Goal: Task Accomplishment & Management: Manage account settings

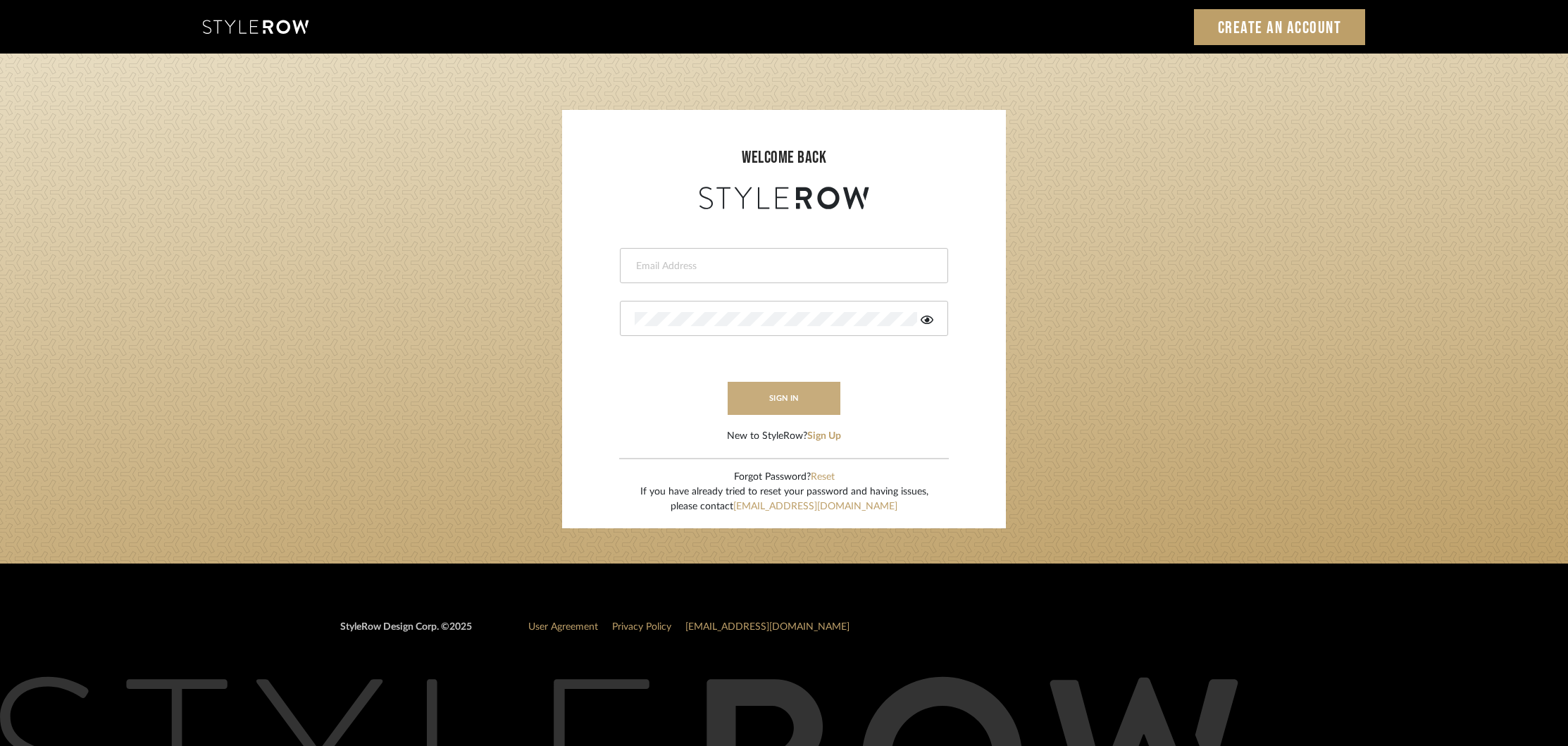
type input "khrysten@khrystentaylor.com"
click at [789, 397] on button "sign in" at bounding box center [784, 398] width 113 height 33
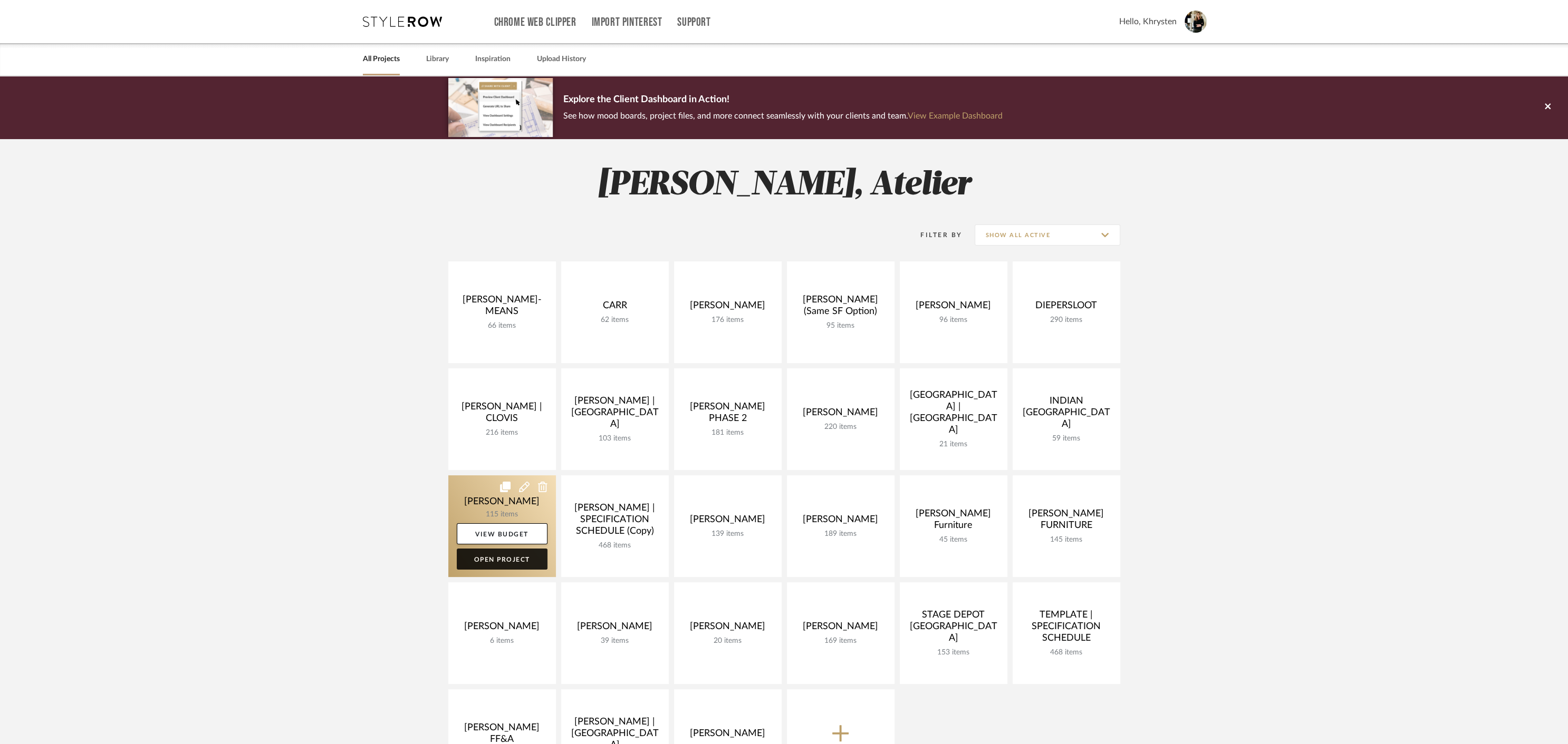
click at [493, 562] on link "Open Project" at bounding box center [502, 559] width 91 height 21
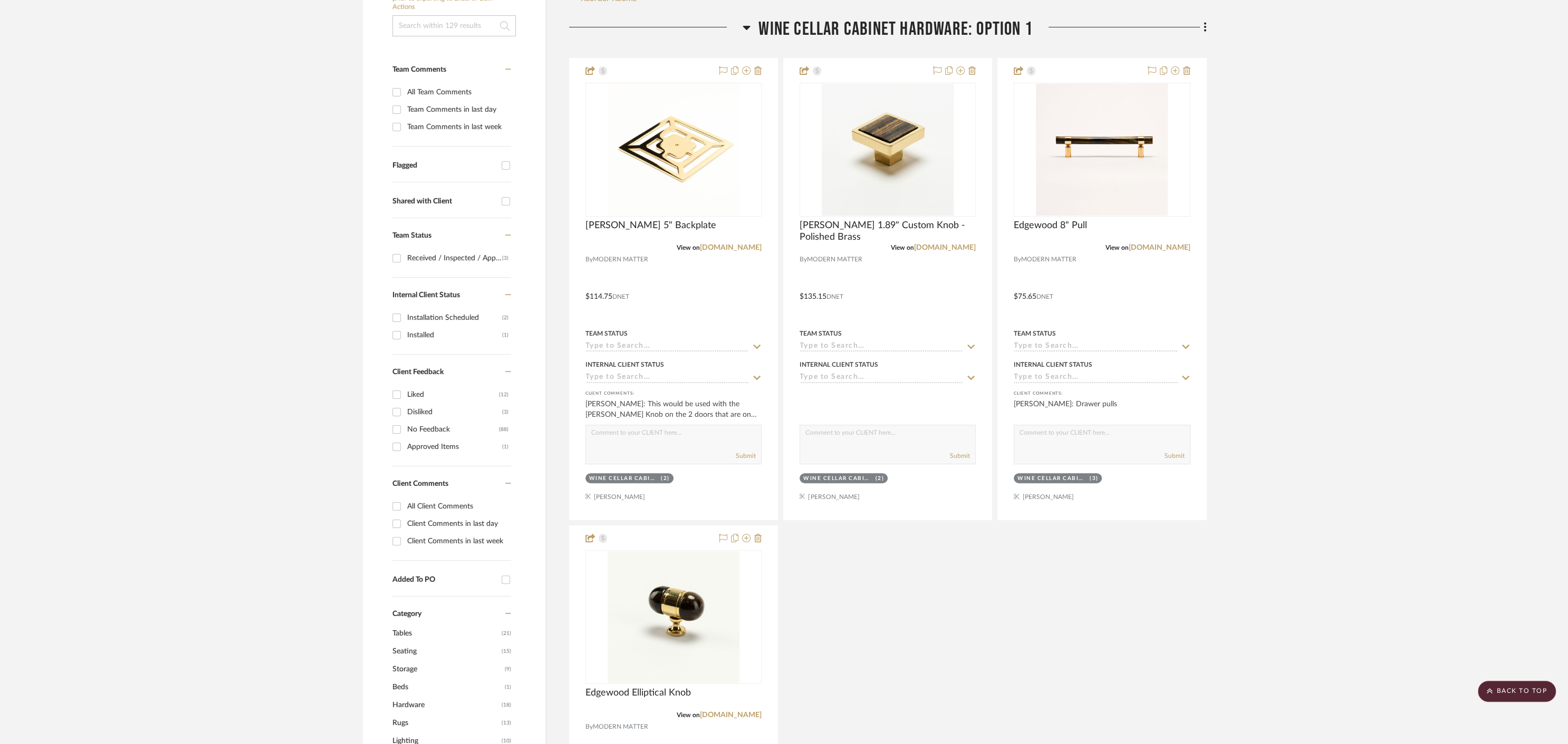
scroll to position [247, 0]
click at [727, 717] on link "modern-matter.com" at bounding box center [730, 716] width 62 height 7
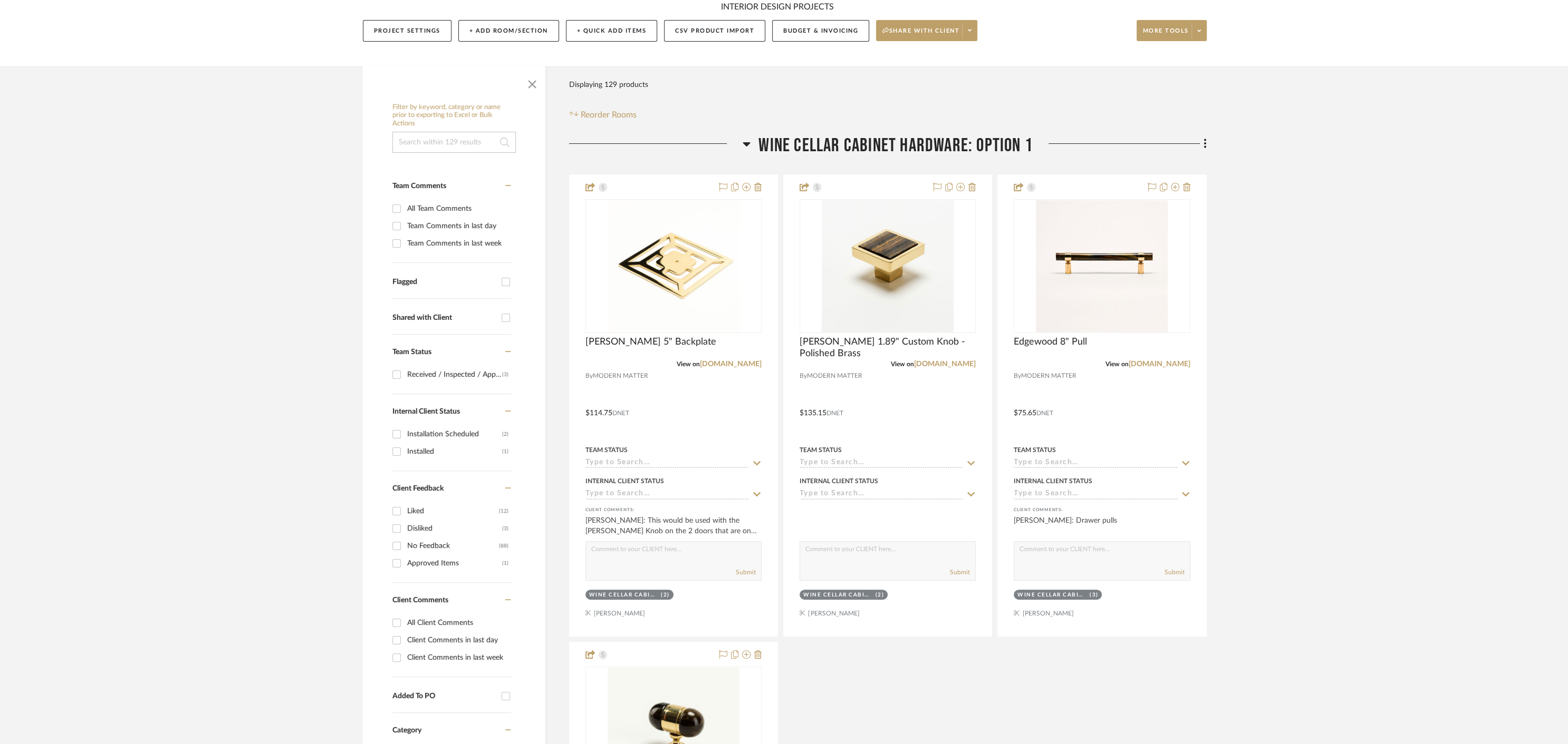
scroll to position [132, 0]
click at [1116, 255] on img "0" at bounding box center [1101, 266] width 132 height 132
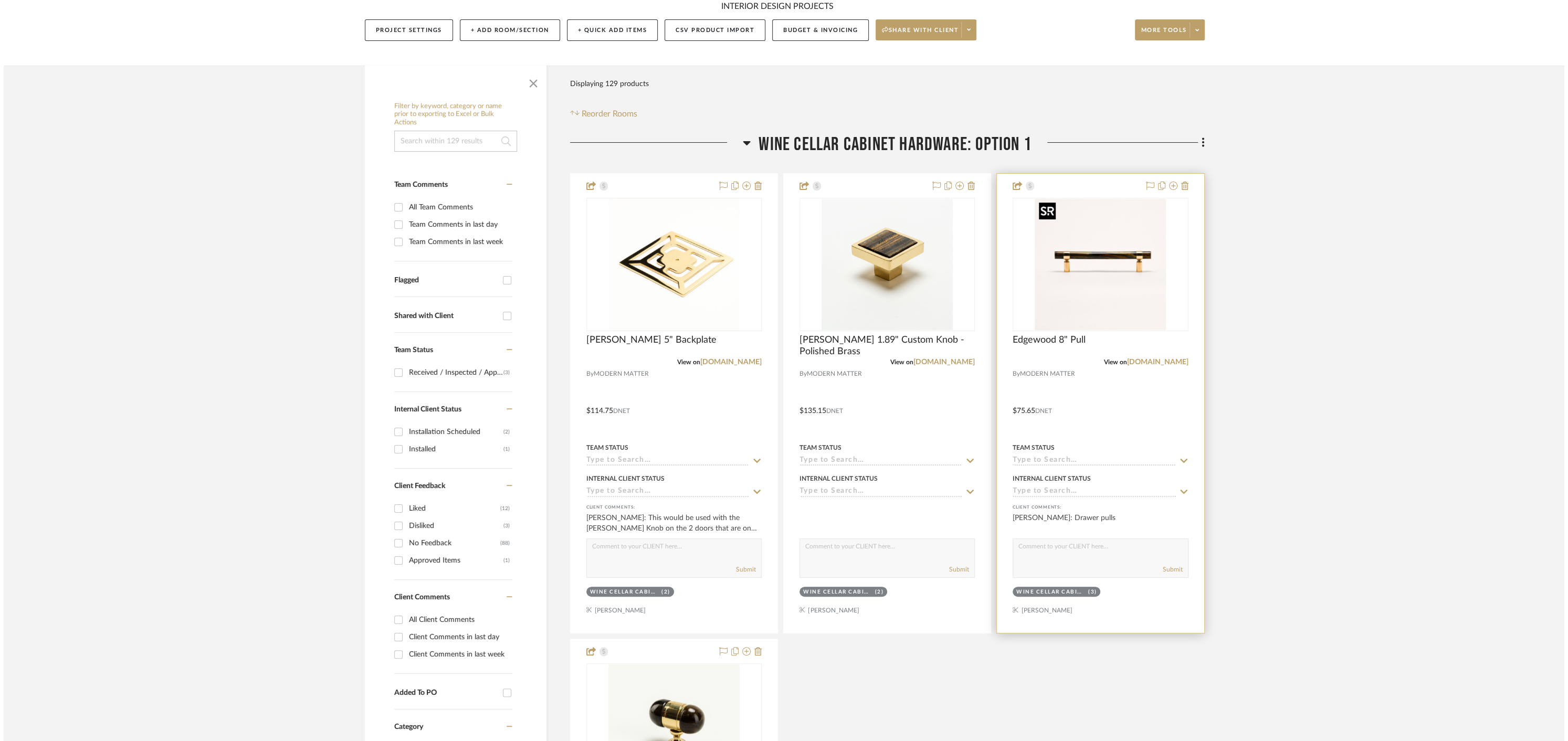
scroll to position [0, 0]
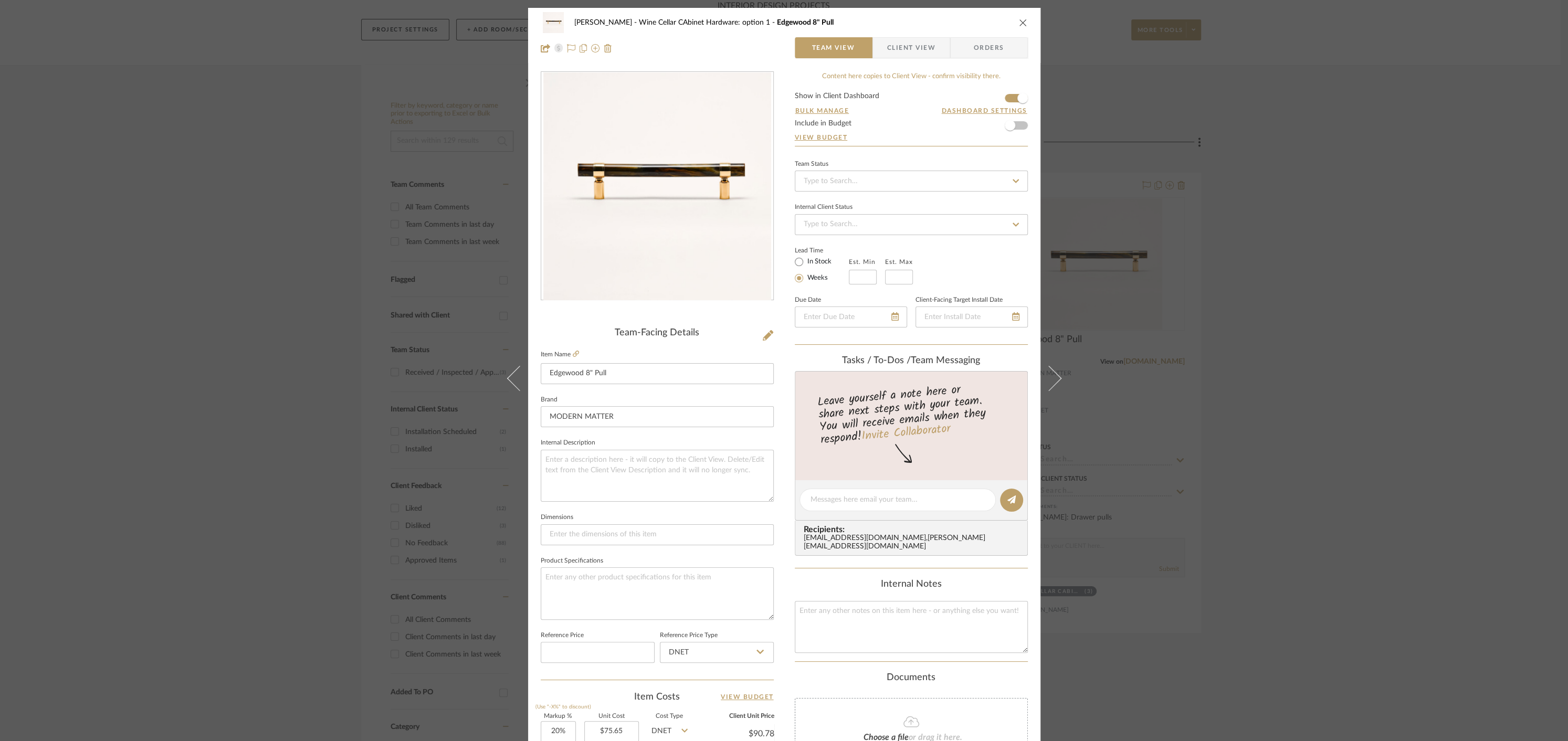
click at [1019, 22] on icon "close" at bounding box center [1023, 22] width 8 height 8
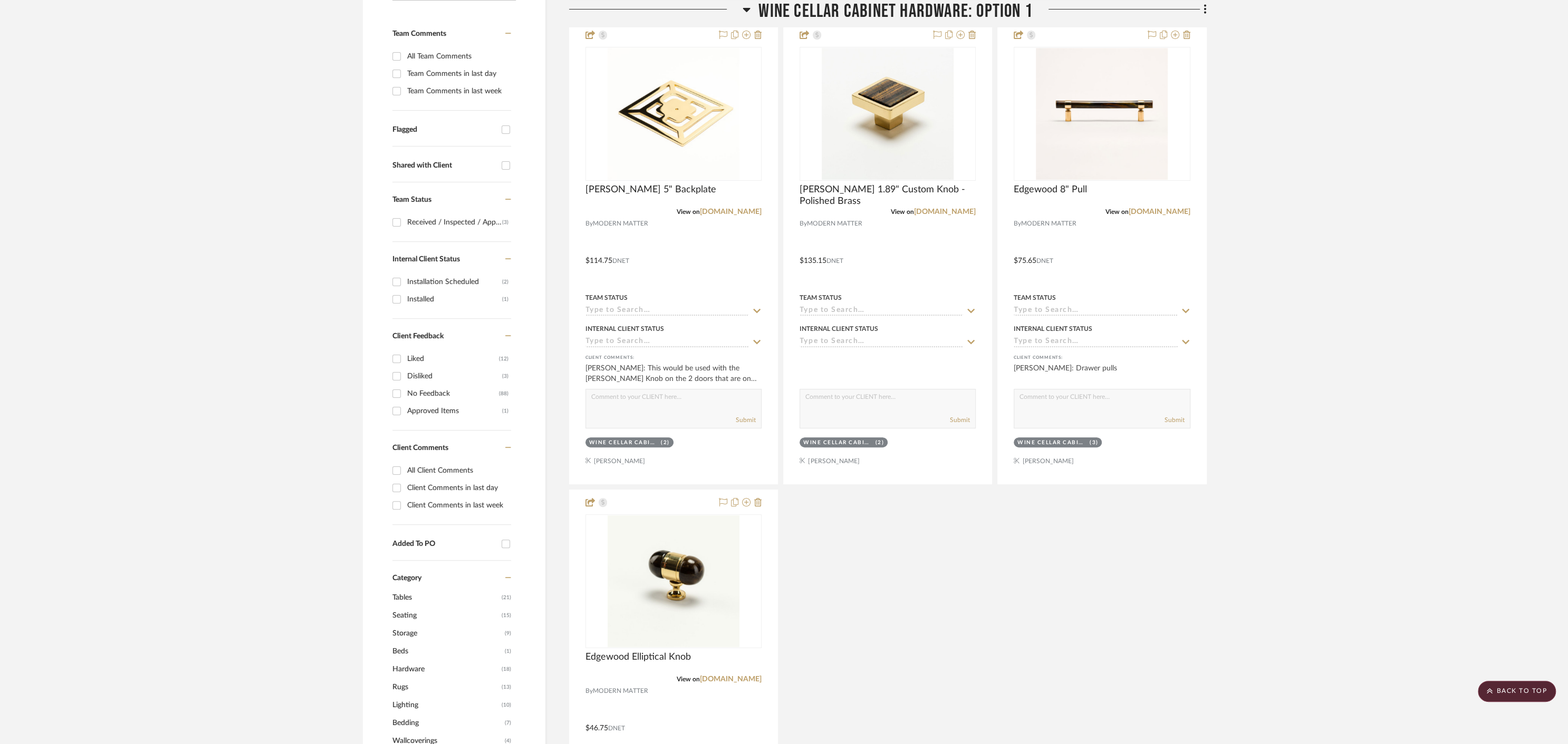
scroll to position [294, 0]
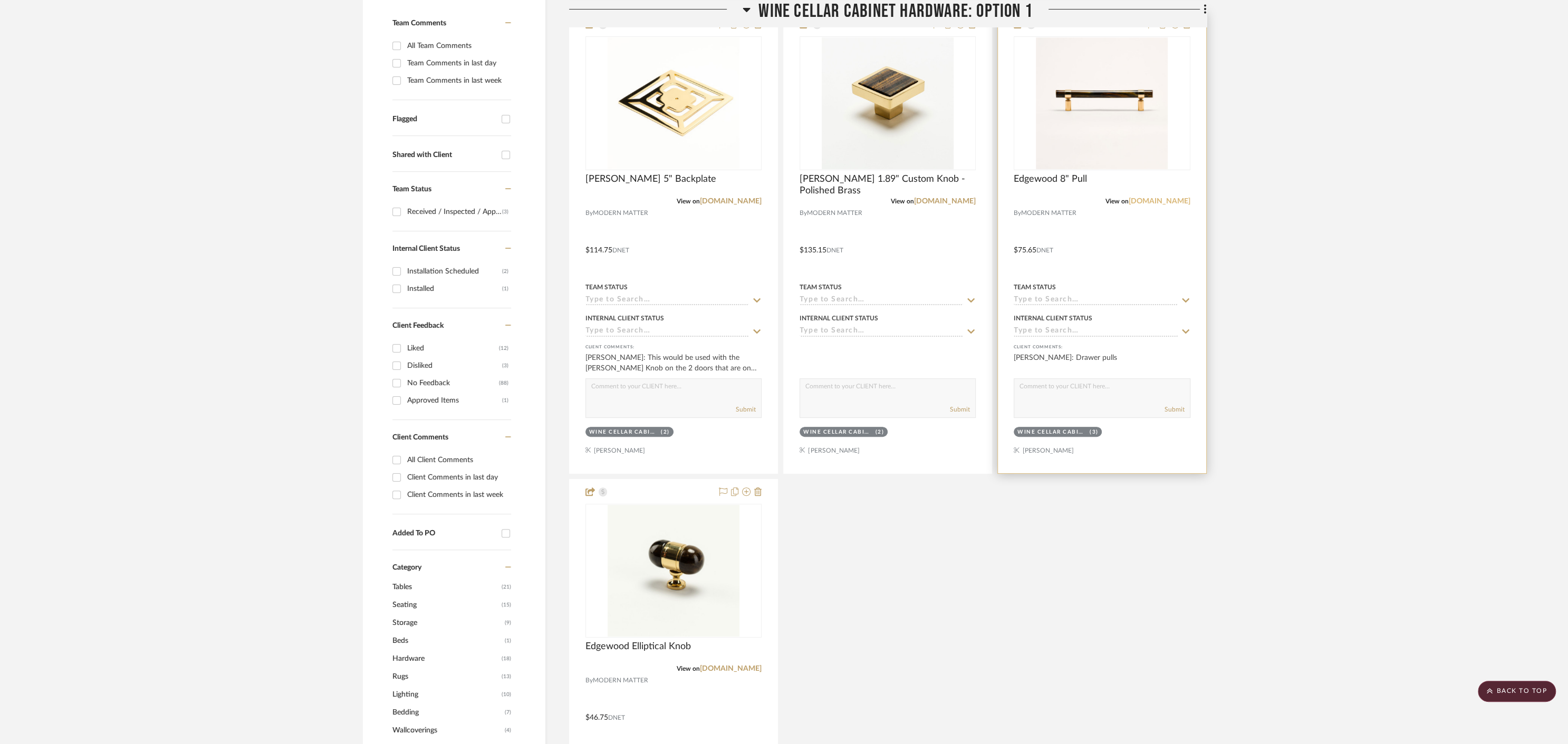
click at [1151, 199] on link "modern-matter.com" at bounding box center [1159, 201] width 62 height 7
click at [895, 86] on img "0" at bounding box center [887, 103] width 132 height 132
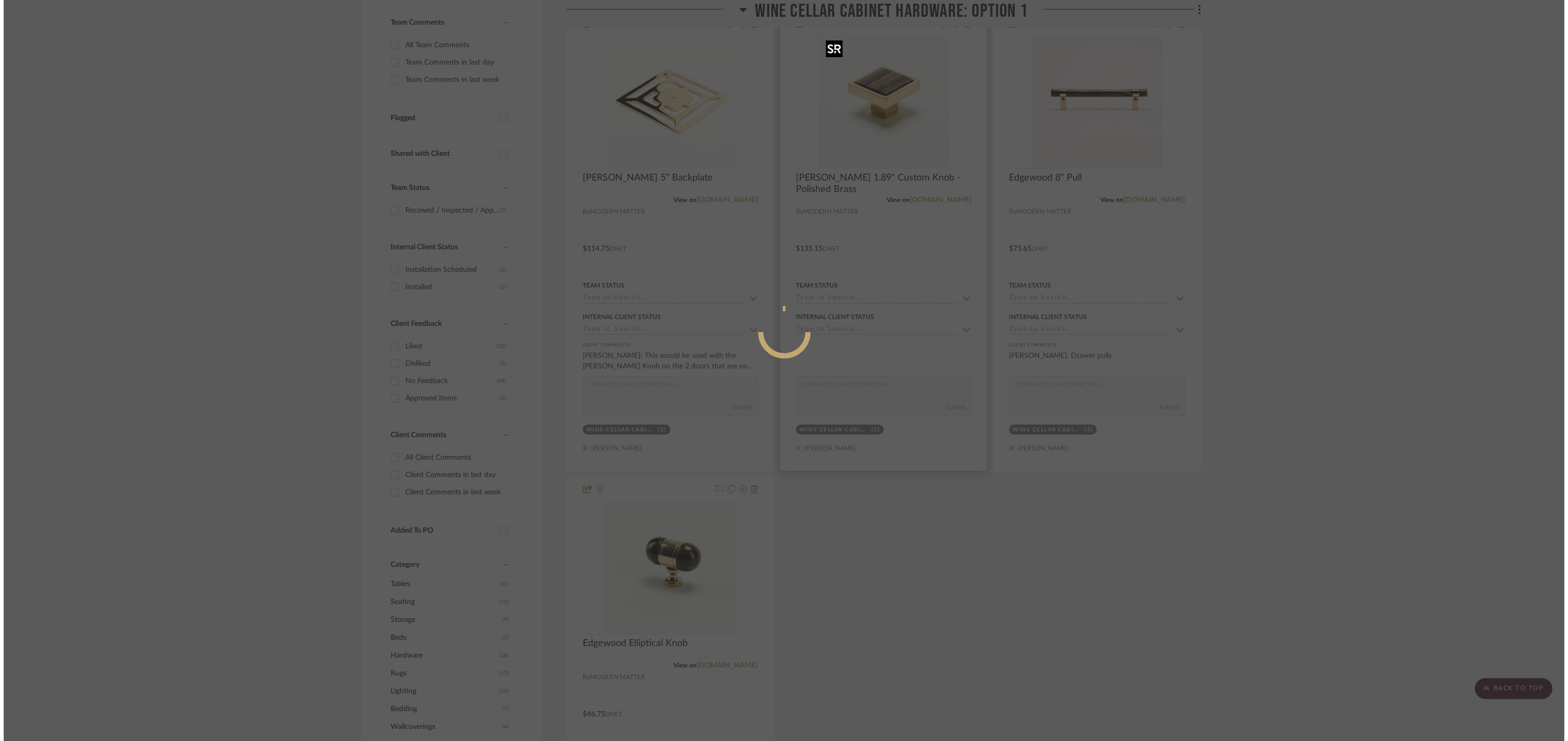
scroll to position [0, 0]
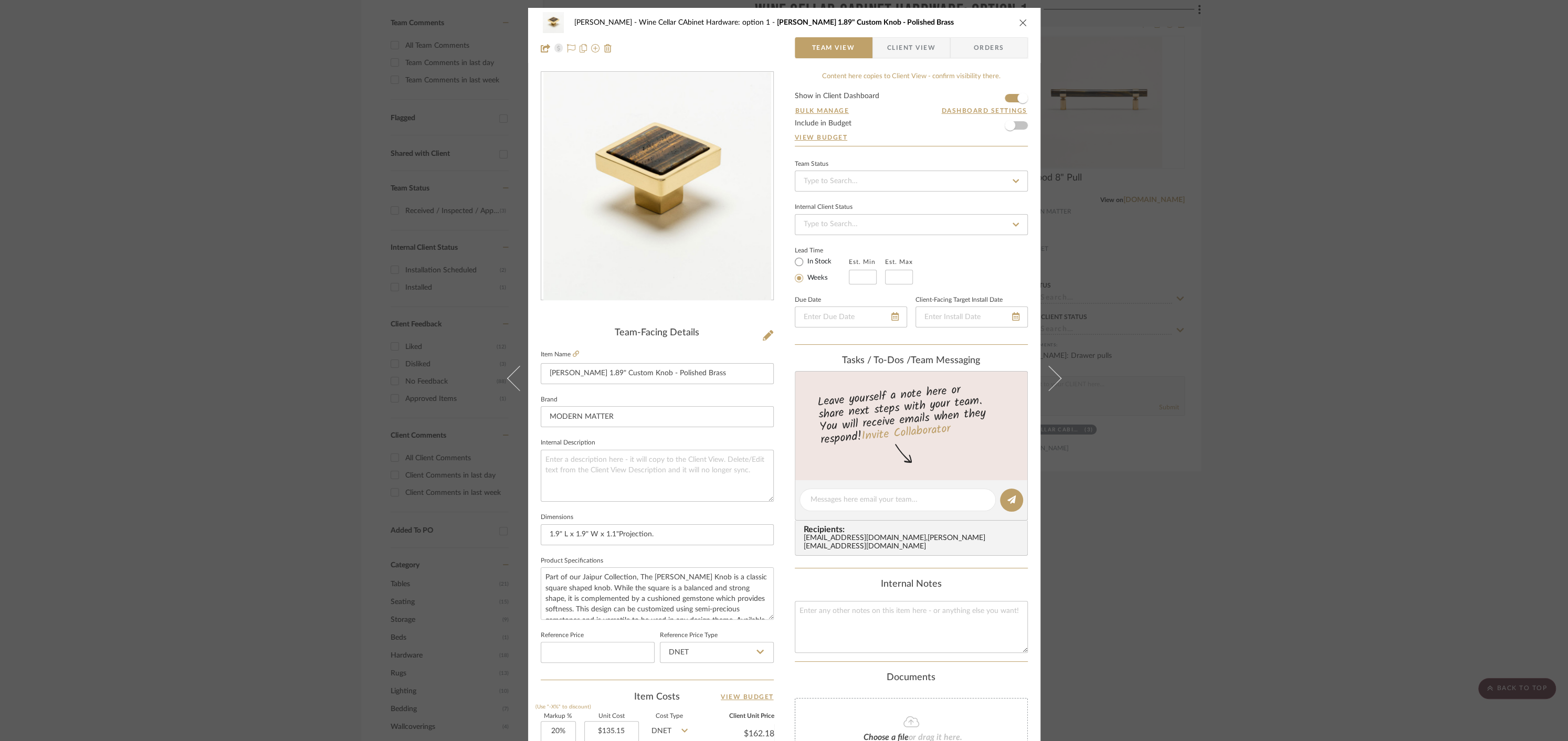
click at [1020, 21] on icon "close" at bounding box center [1023, 22] width 8 height 8
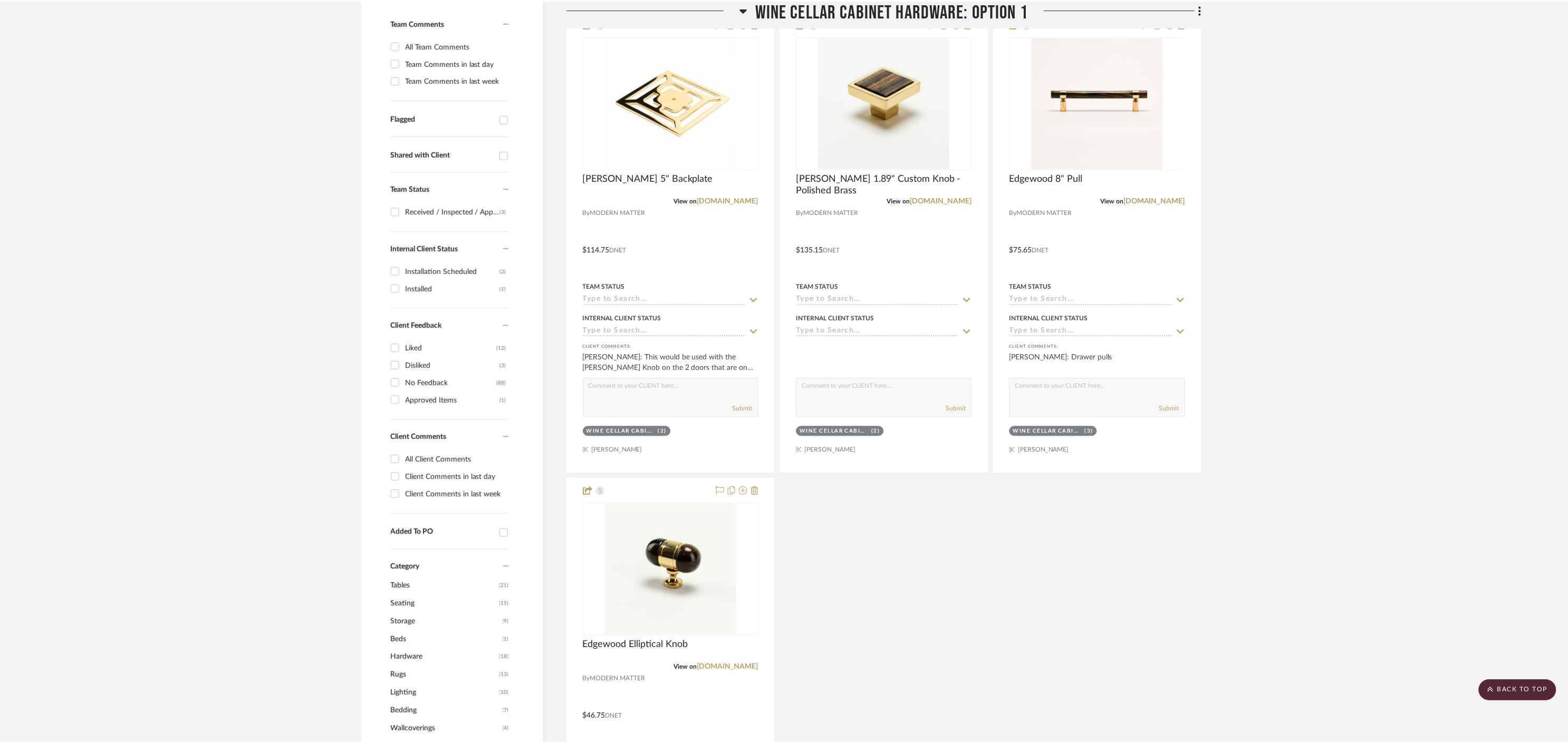
scroll to position [294, 0]
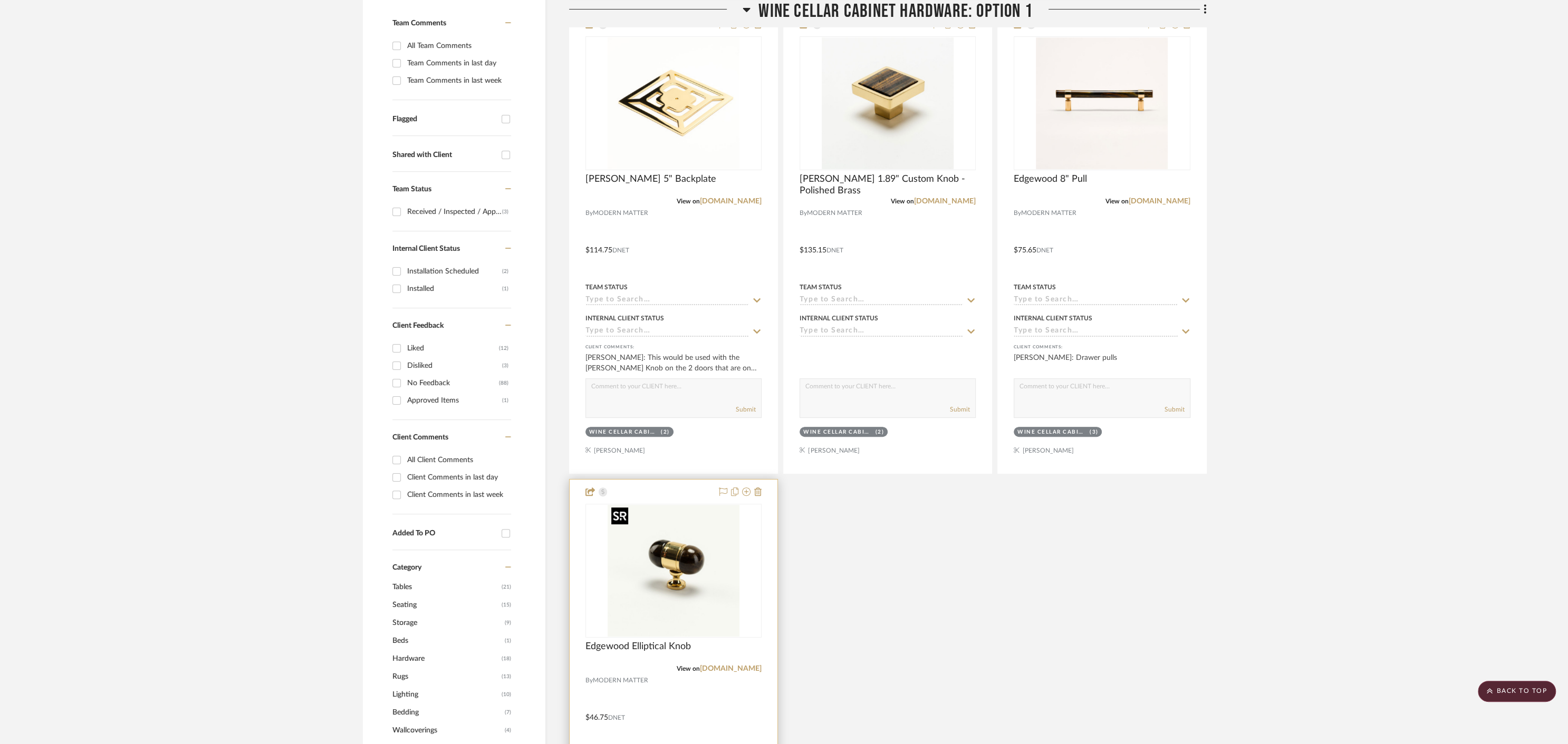
click at [691, 555] on img "0" at bounding box center [673, 570] width 132 height 132
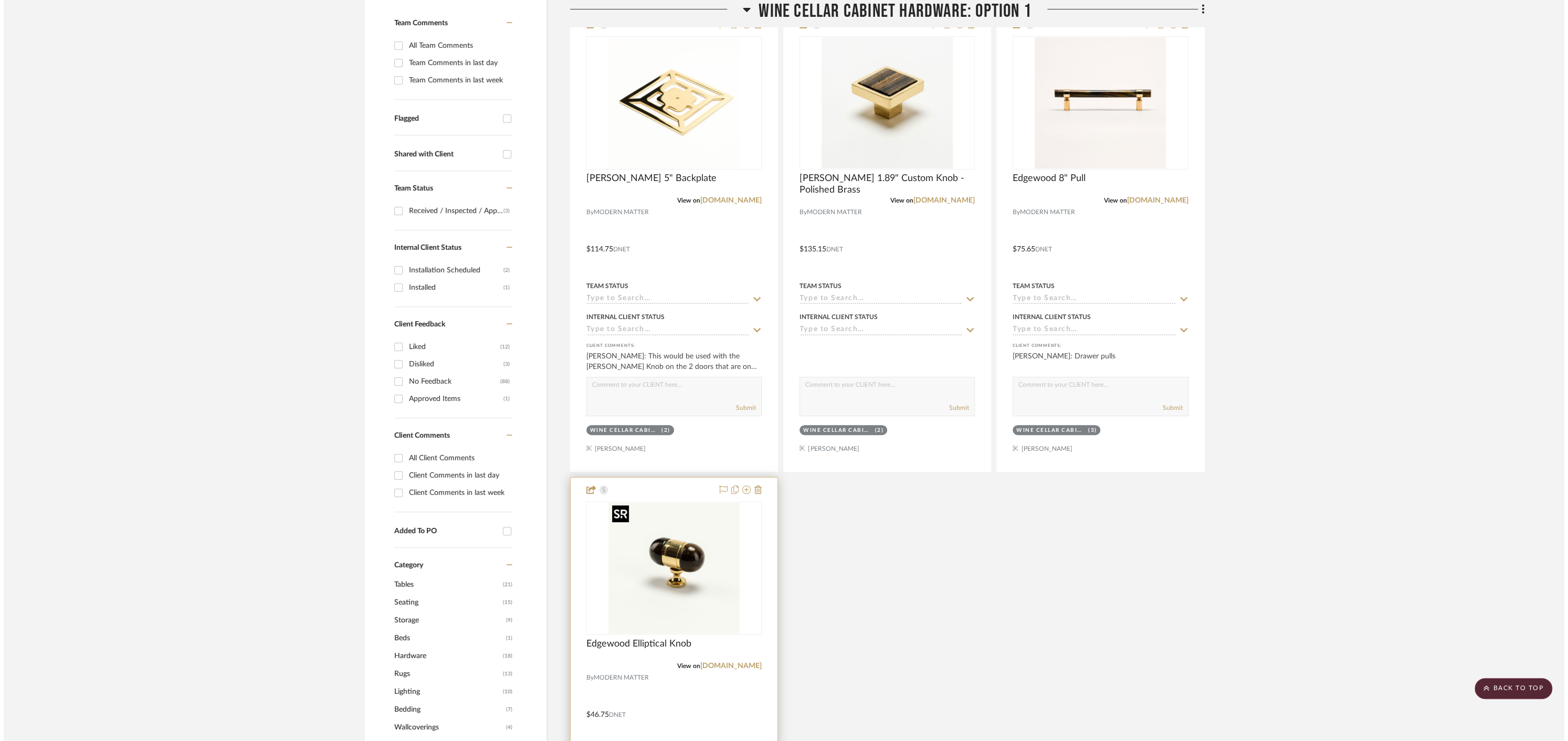
scroll to position [0, 0]
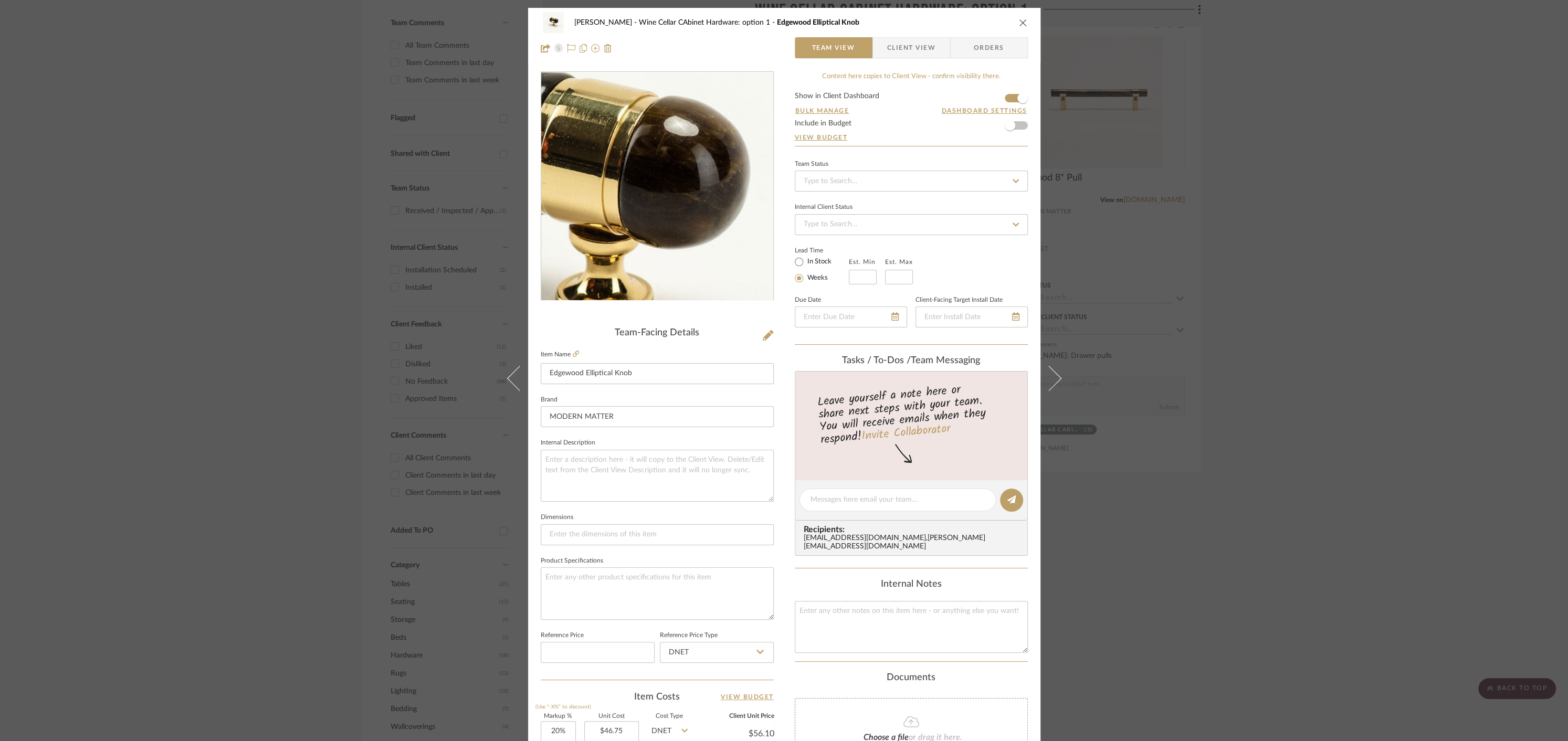
click at [676, 172] on img "0" at bounding box center [657, 186] width 228 height 228
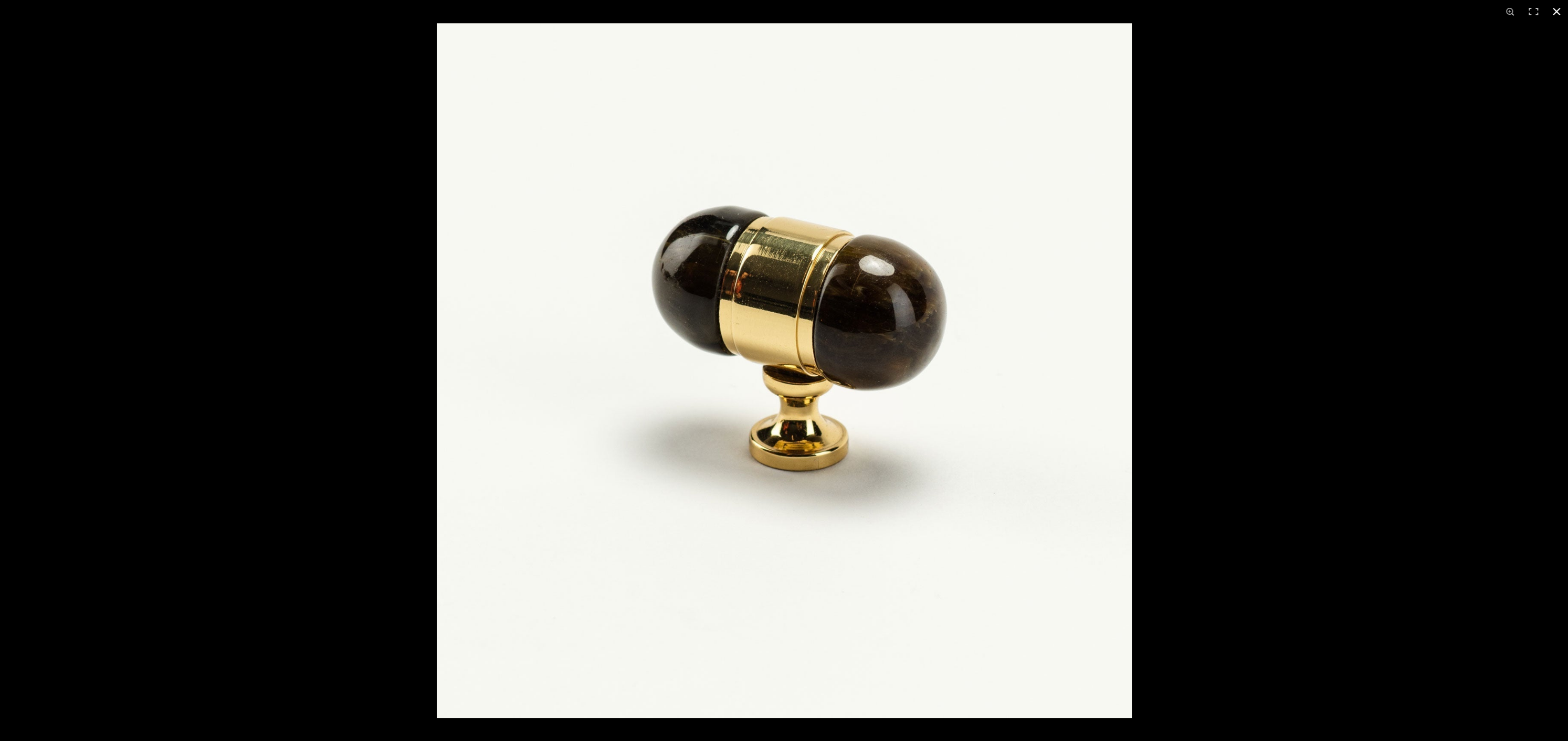
click at [1384, 330] on div at bounding box center [1221, 393] width 1568 height 741
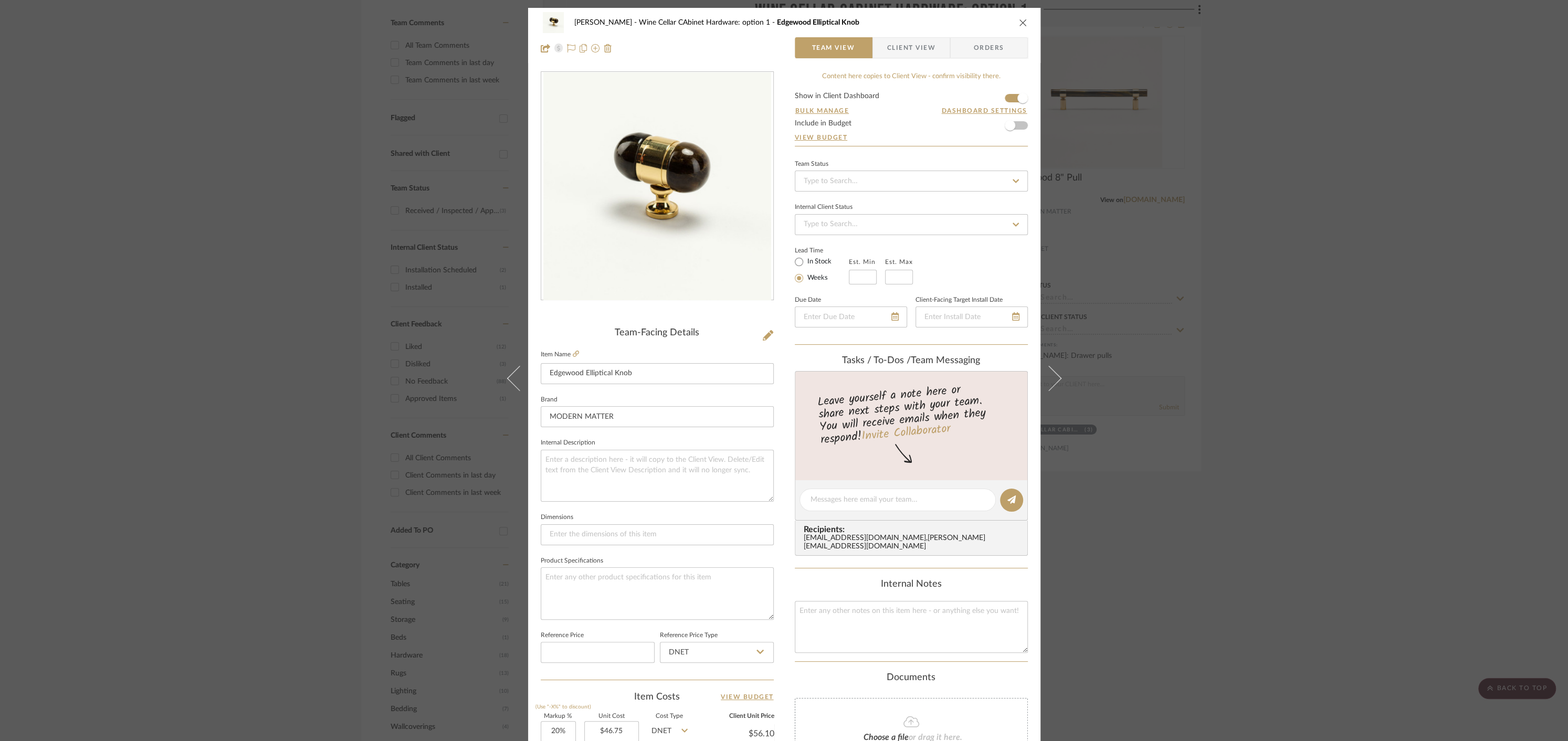
click at [1019, 24] on icon "close" at bounding box center [1023, 22] width 8 height 8
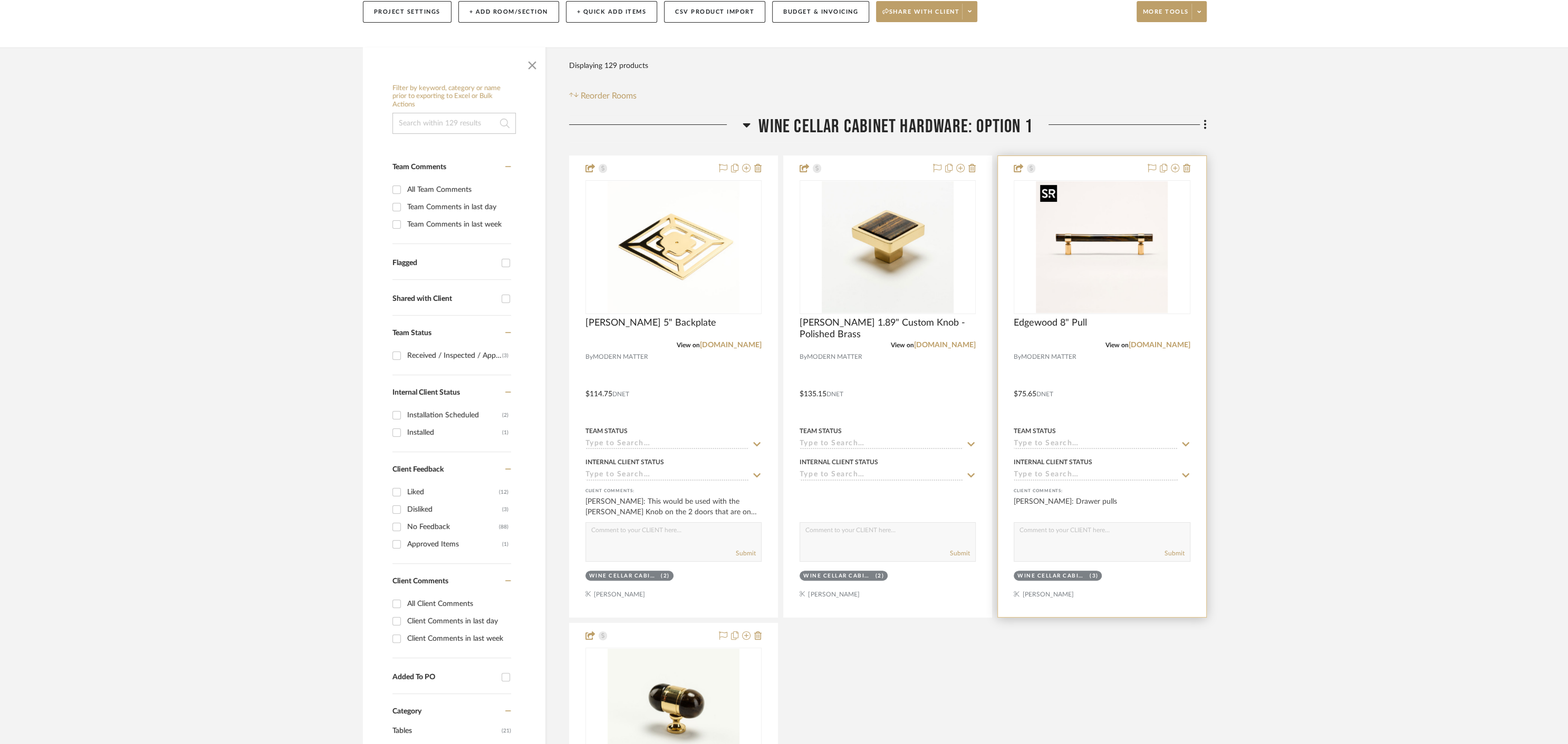
scroll to position [145, 0]
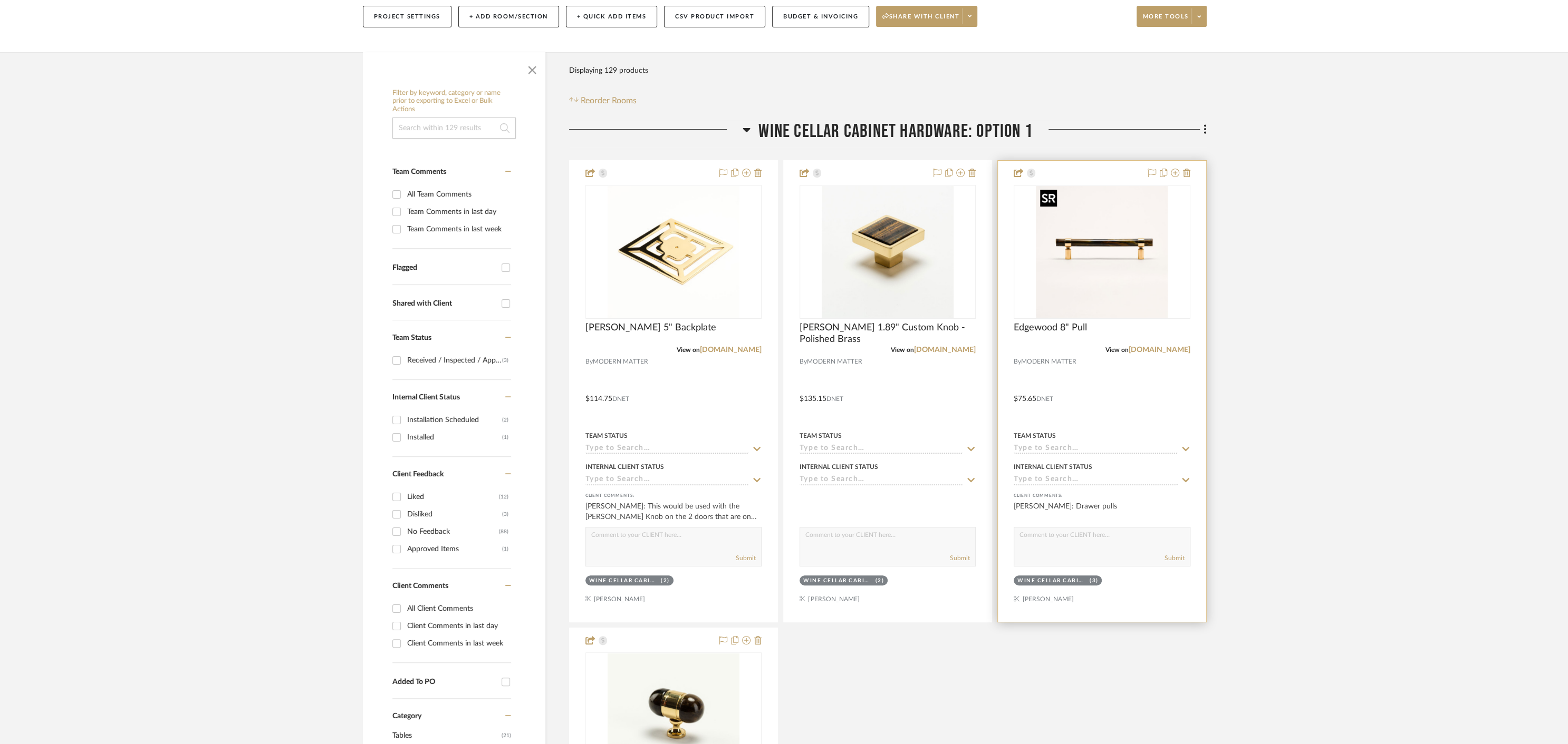
click at [1097, 243] on img "0" at bounding box center [1101, 251] width 132 height 132
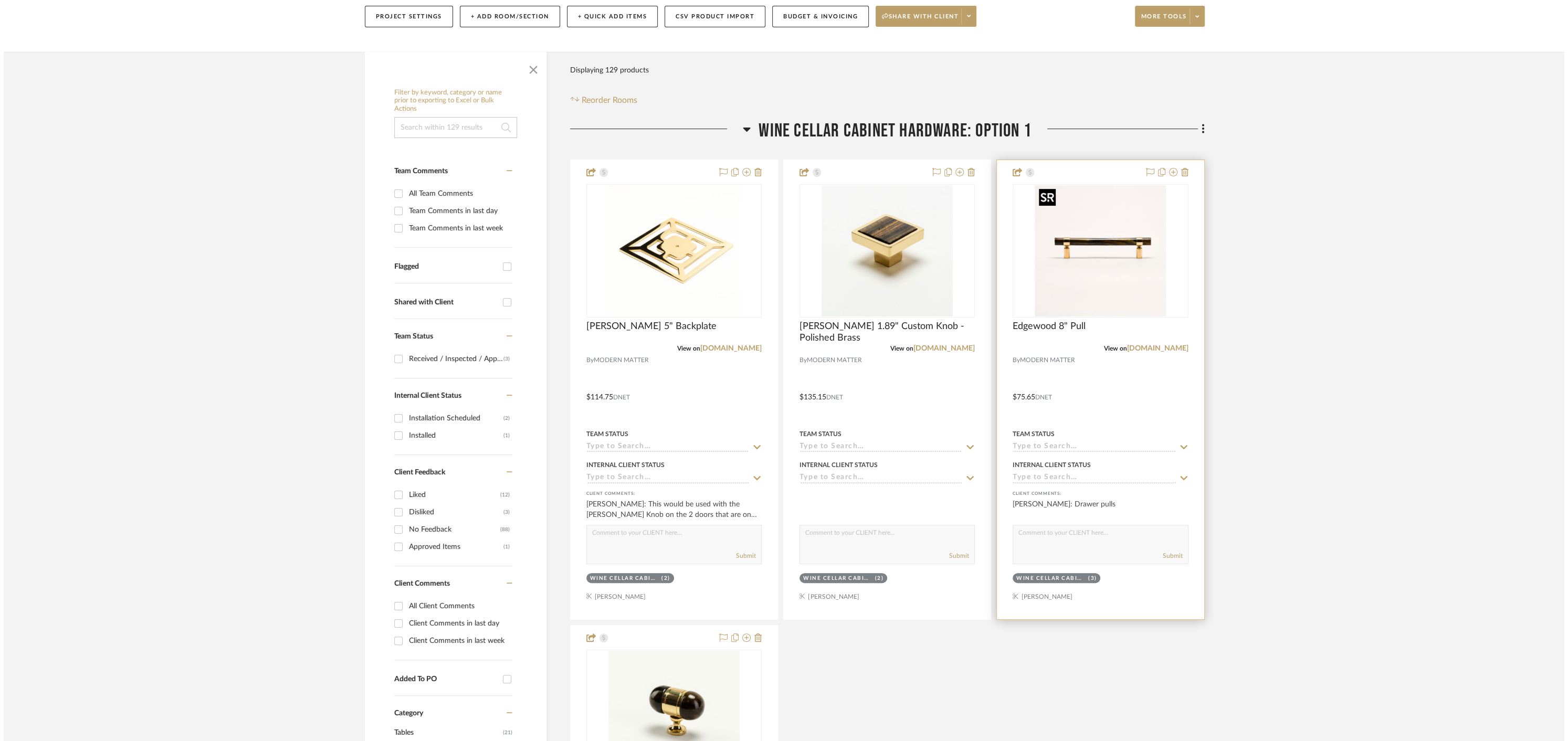
scroll to position [0, 0]
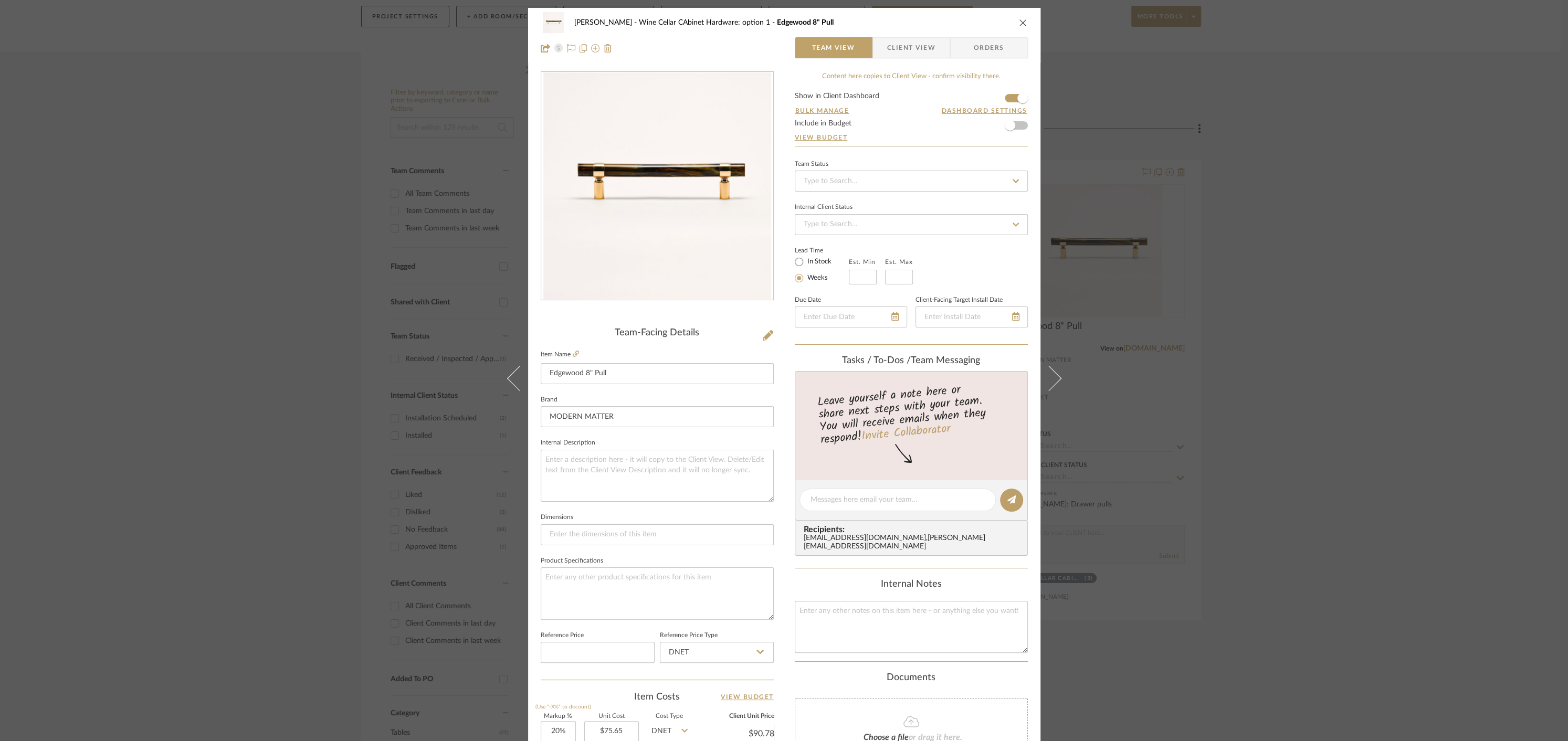
click at [1019, 24] on icon "close" at bounding box center [1023, 22] width 8 height 8
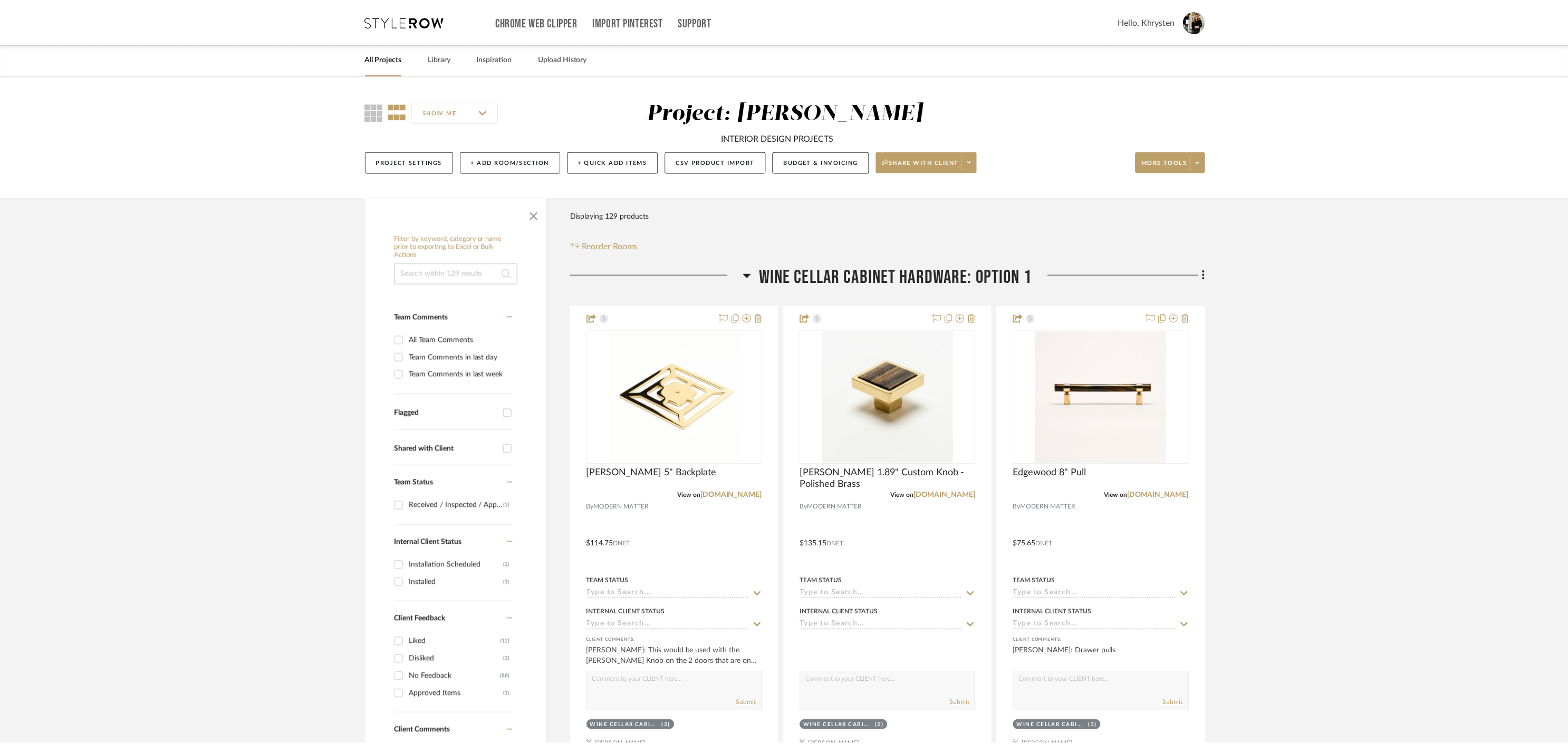
scroll to position [145, 0]
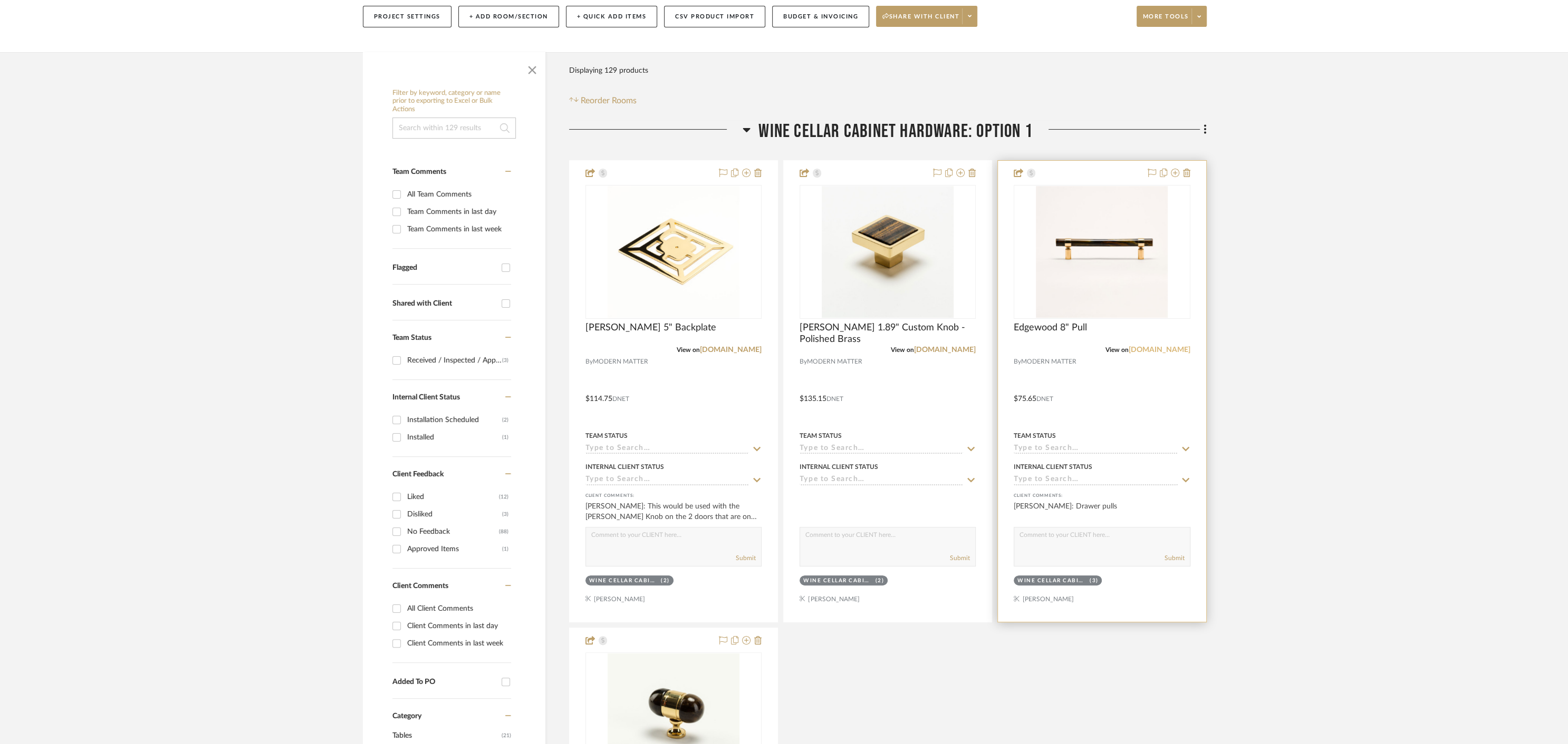
click at [1162, 351] on link "modern-matter.com" at bounding box center [1159, 349] width 62 height 7
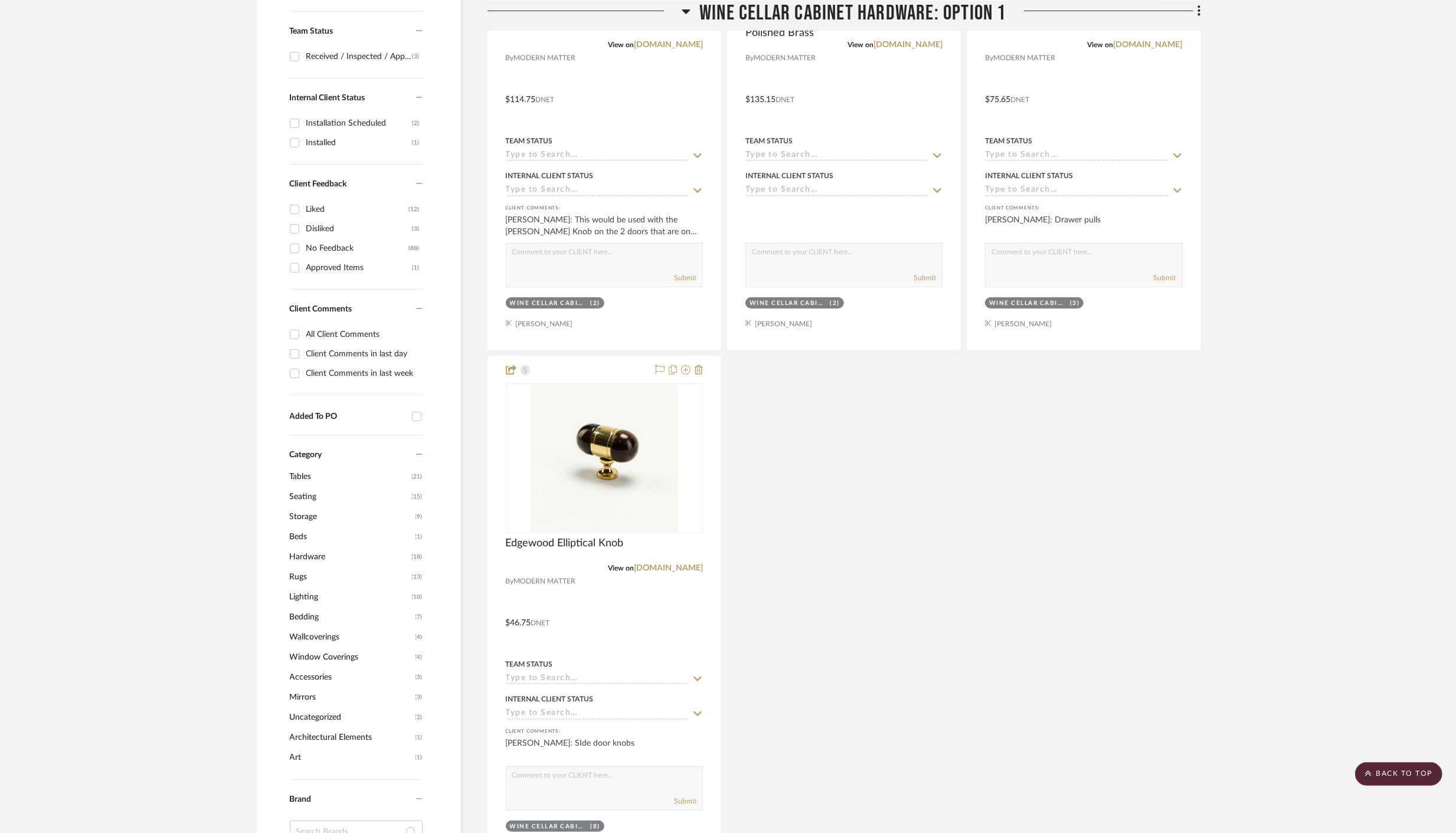
scroll to position [0, 0]
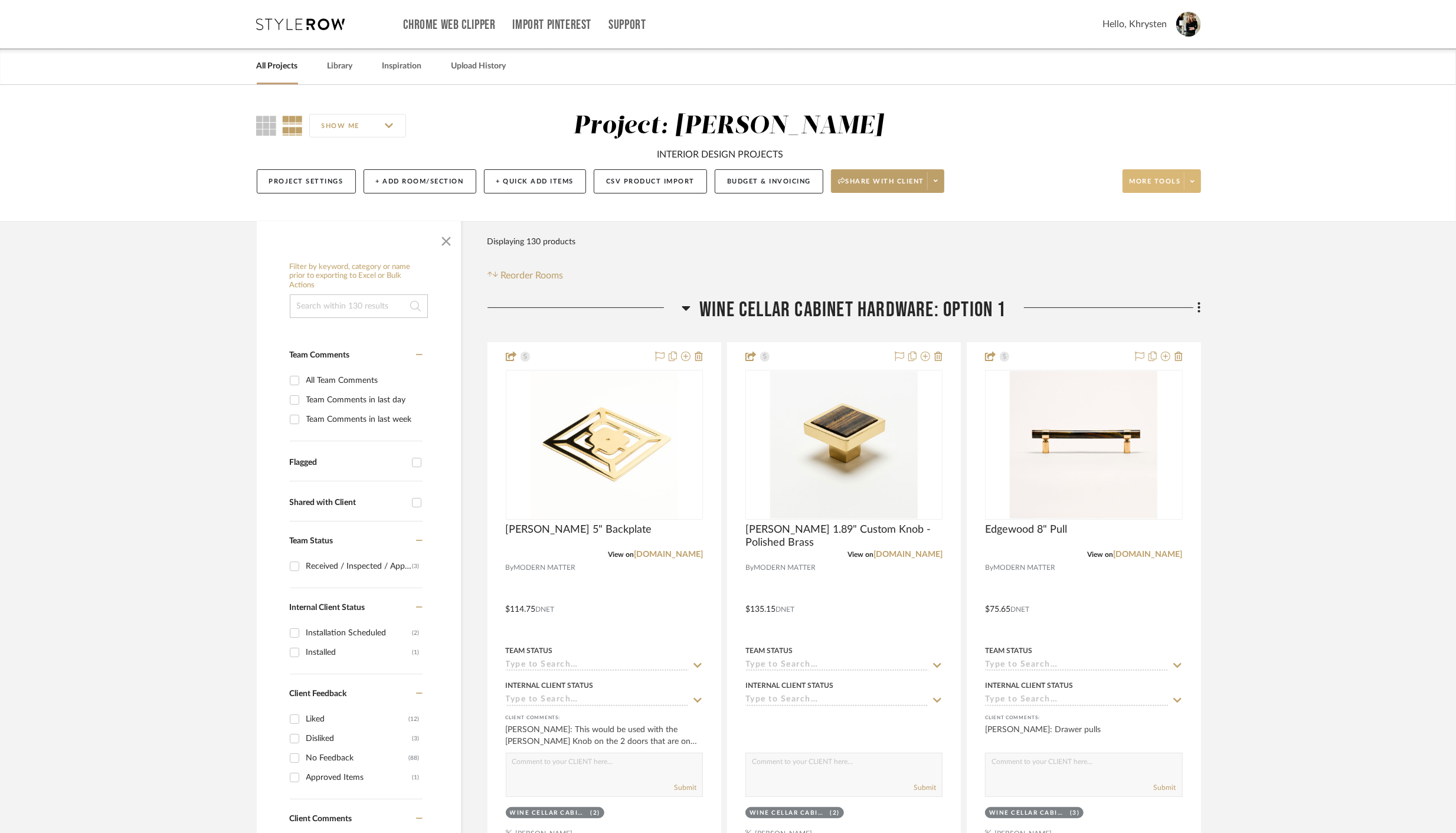
click at [1143, 176] on button "More tools" at bounding box center [1162, 181] width 79 height 23
click at [1168, 304] on span "Bulk Actions" at bounding box center [1174, 300] width 76 height 10
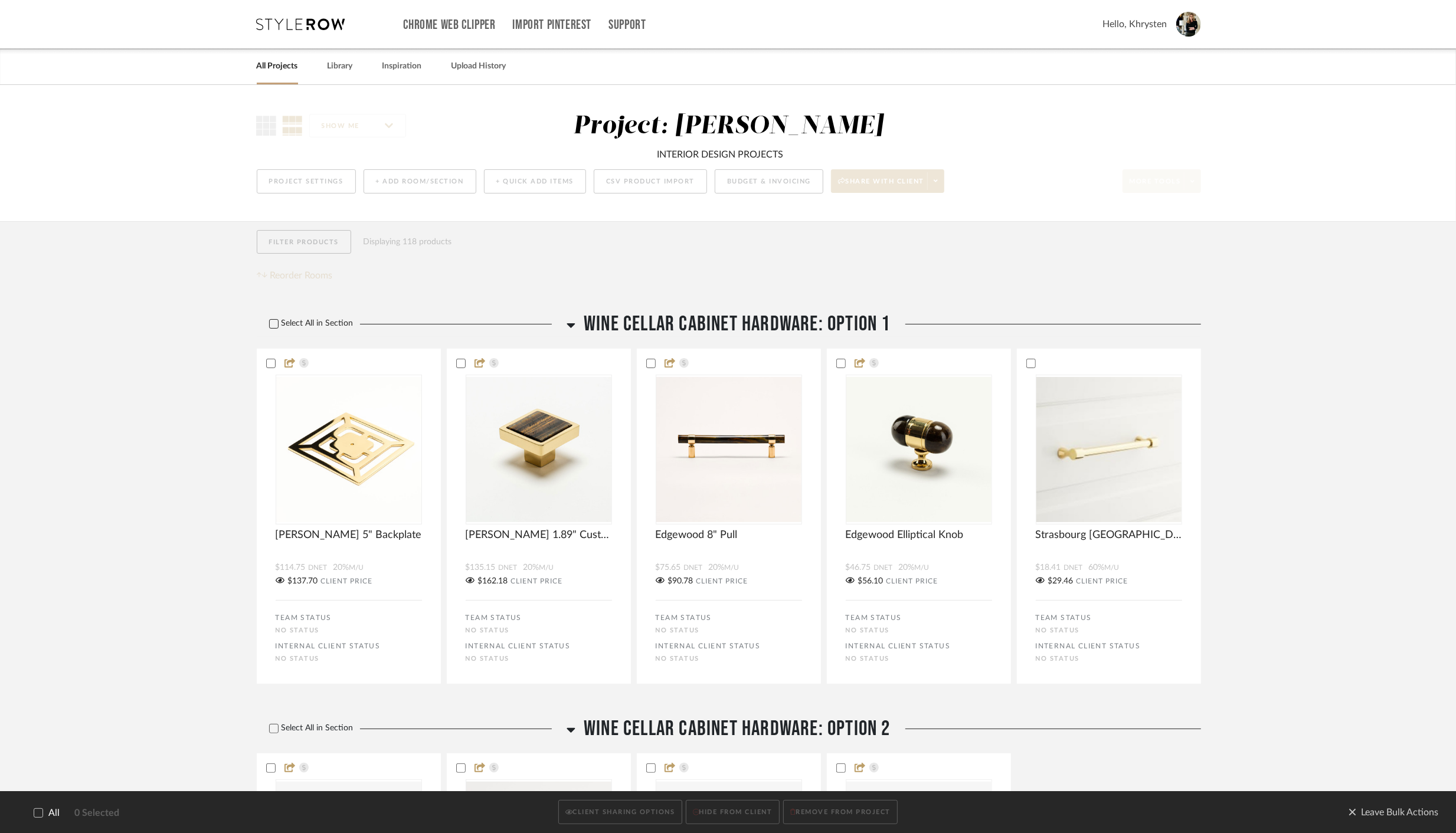
click at [278, 324] on icon at bounding box center [273, 324] width 8 height 8
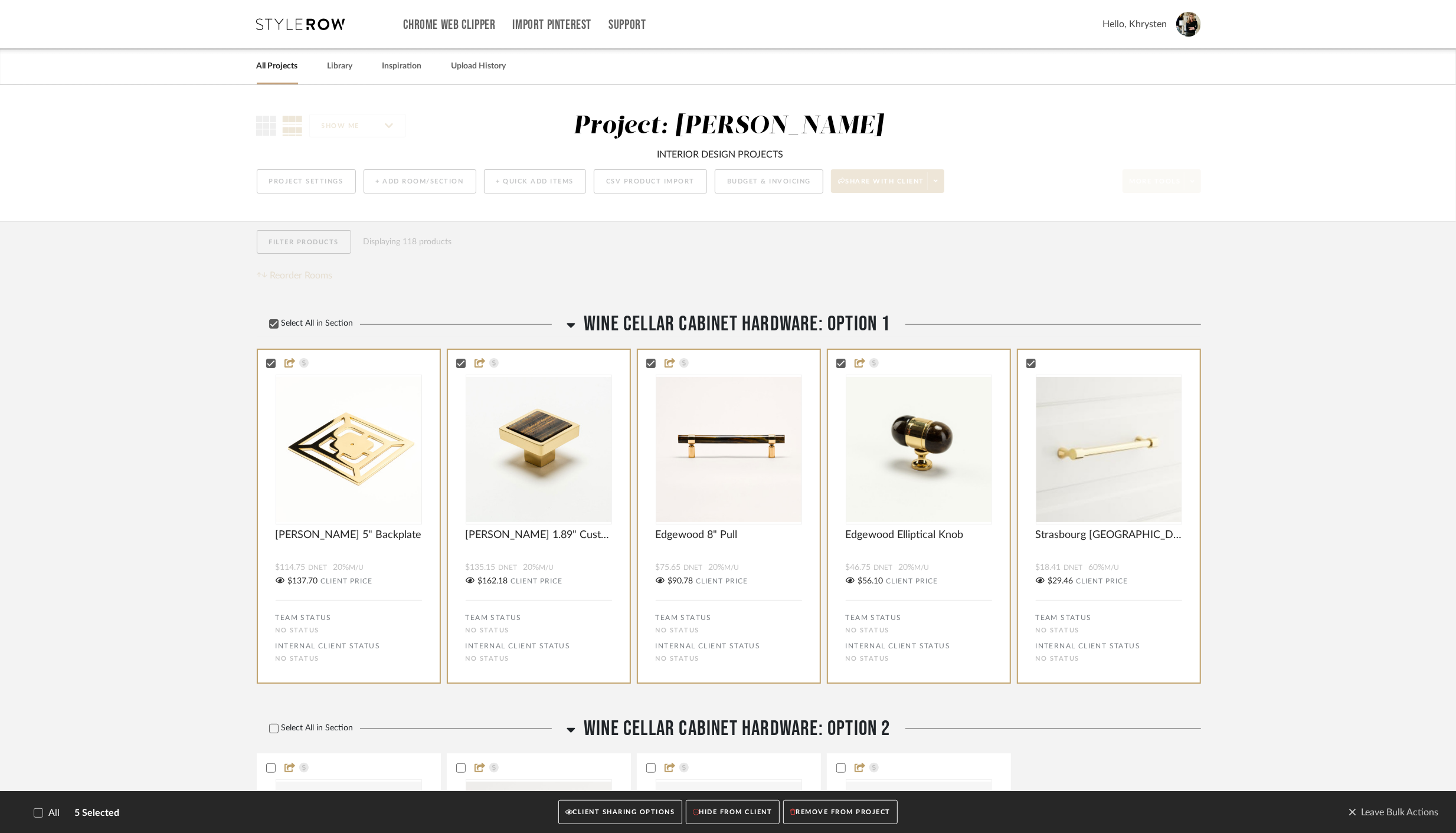
click at [623, 809] on button "CLIENT SHARING OPTIONS" at bounding box center [620, 813] width 123 height 24
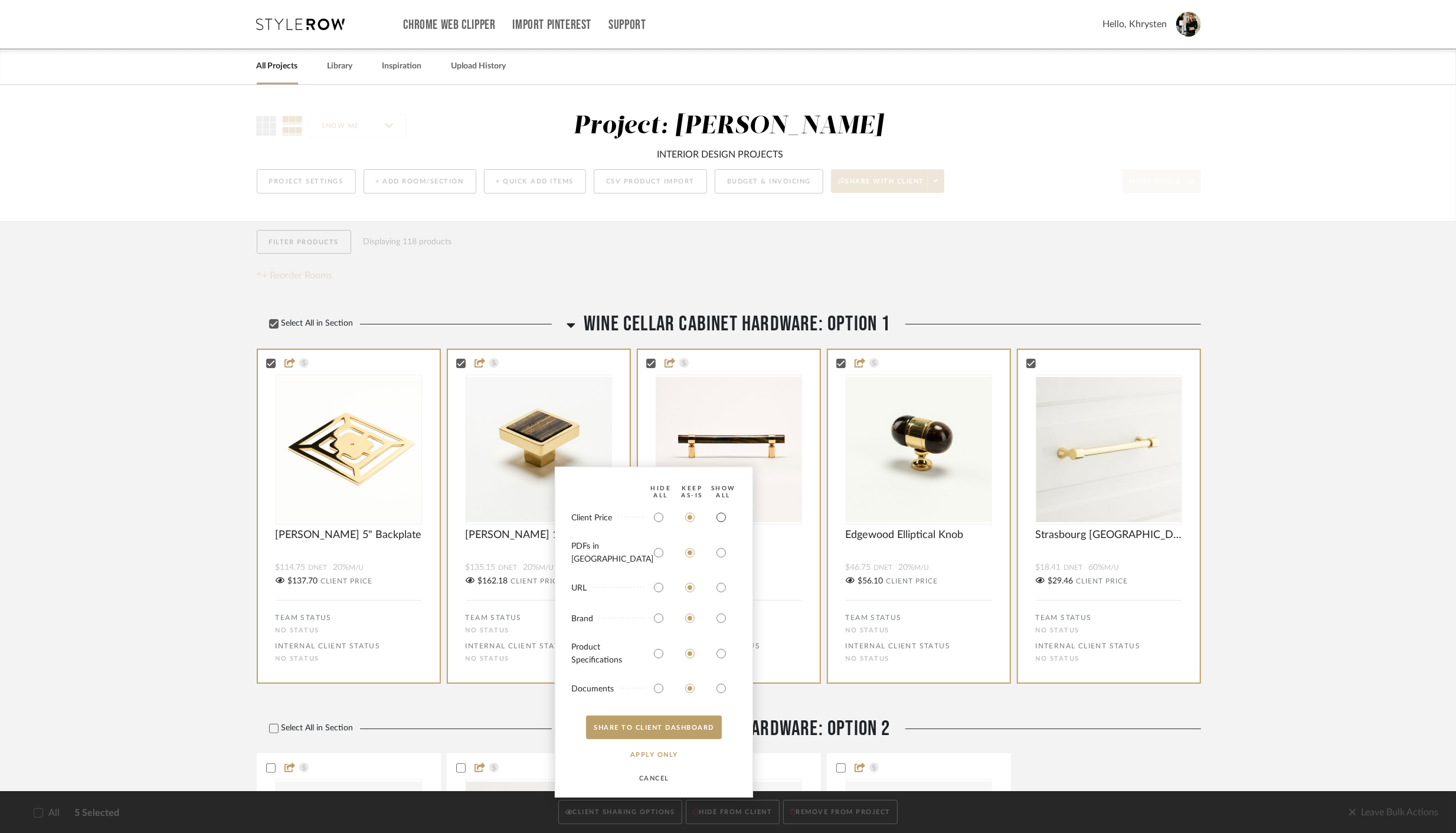
drag, startPoint x: 718, startPoint y: 526, endPoint x: 717, endPoint y: 545, distance: 19.0
click at [718, 527] on input "radio" at bounding box center [721, 518] width 19 height 19
radio input "true"
drag, startPoint x: 722, startPoint y: 555, endPoint x: 696, endPoint y: 642, distance: 90.8
click at [717, 559] on input "radio" at bounding box center [721, 552] width 19 height 19
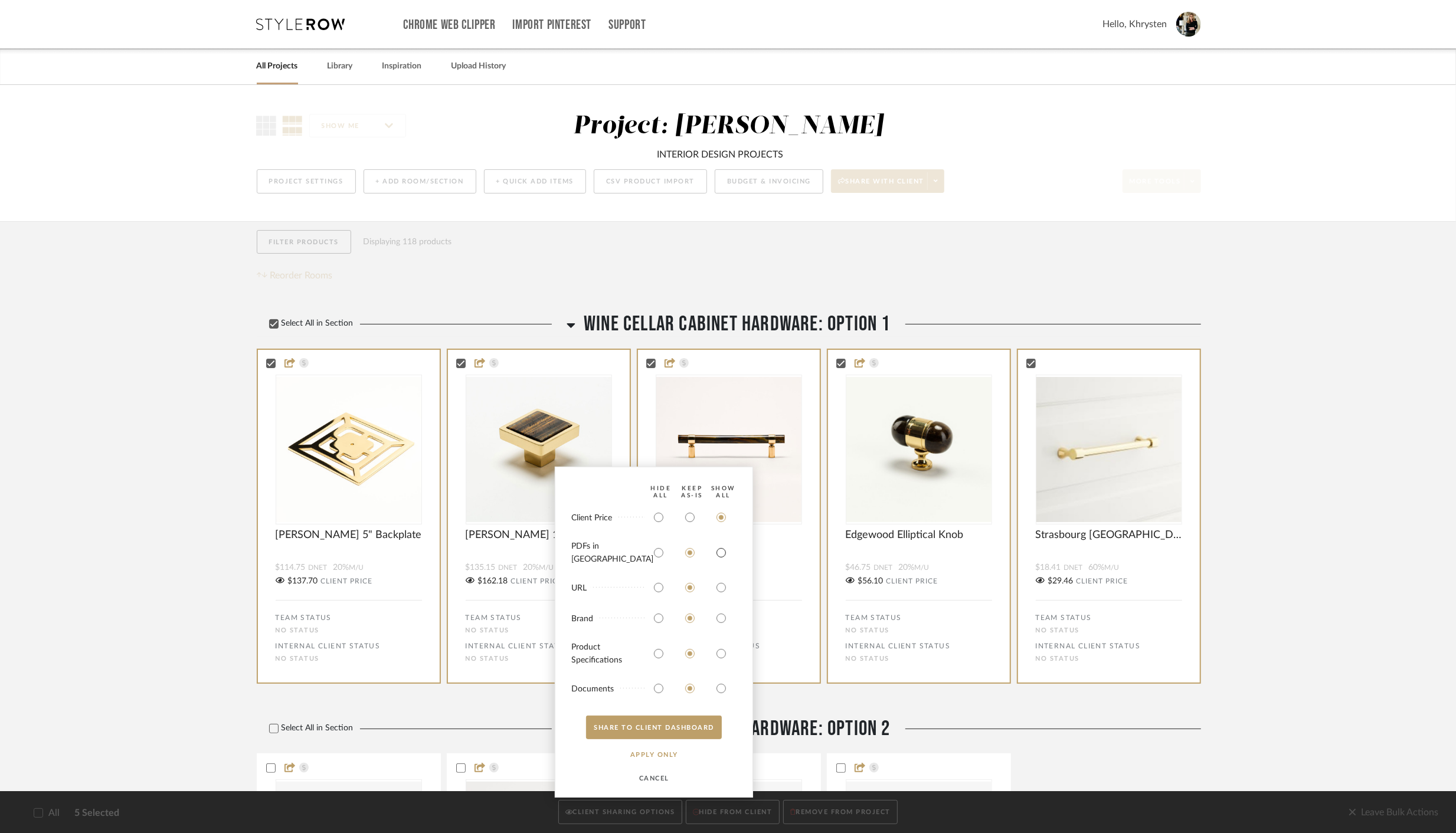
radio input "true"
drag, startPoint x: 723, startPoint y: 654, endPoint x: 721, endPoint y: 689, distance: 35.1
click at [723, 654] on input "radio" at bounding box center [721, 654] width 19 height 19
radio input "true"
click at [721, 692] on input "radio" at bounding box center [721, 688] width 19 height 19
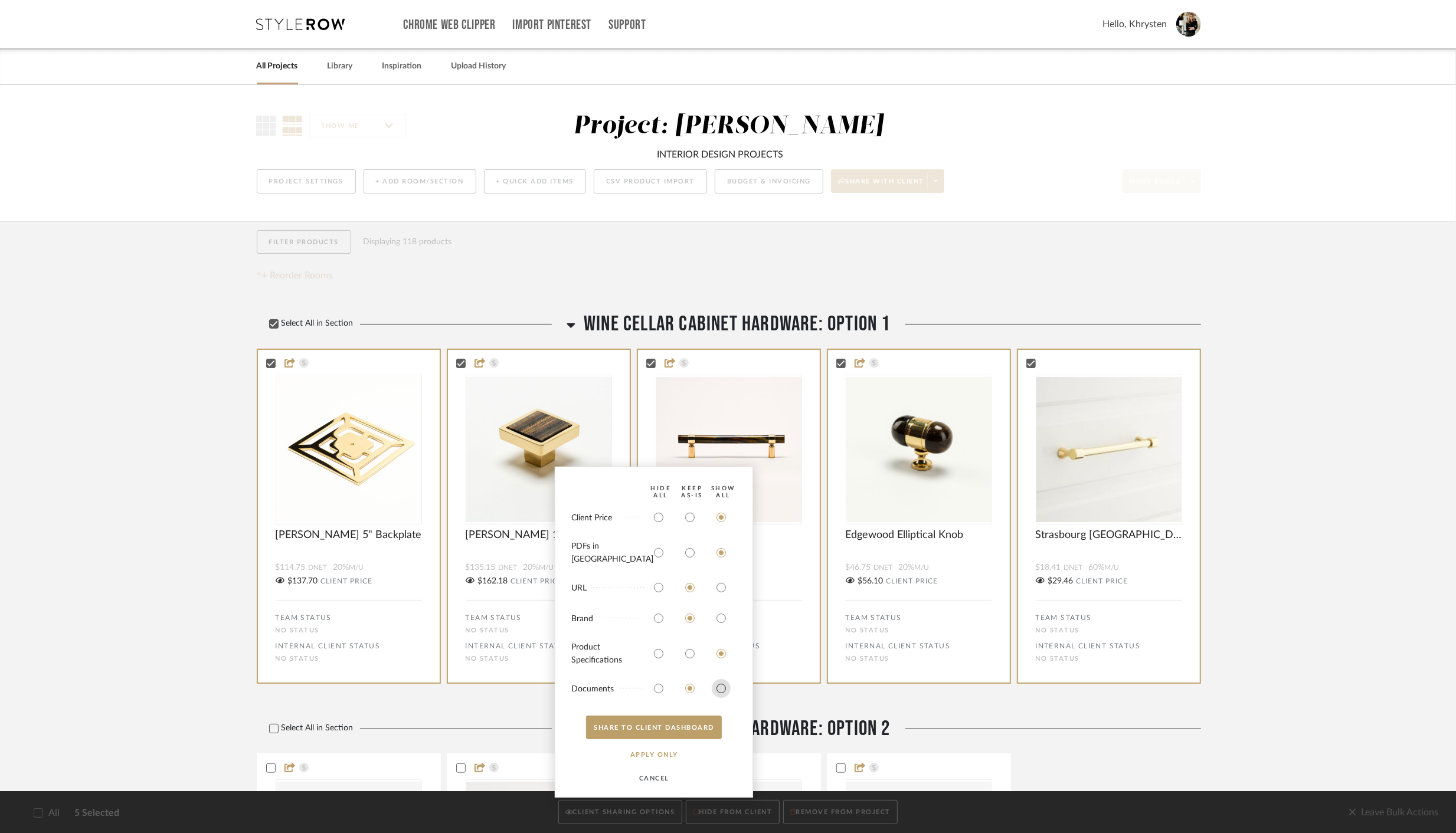
radio input "true"
click at [670, 730] on button "SHARE TO CLIENT Dashboard" at bounding box center [654, 727] width 135 height 23
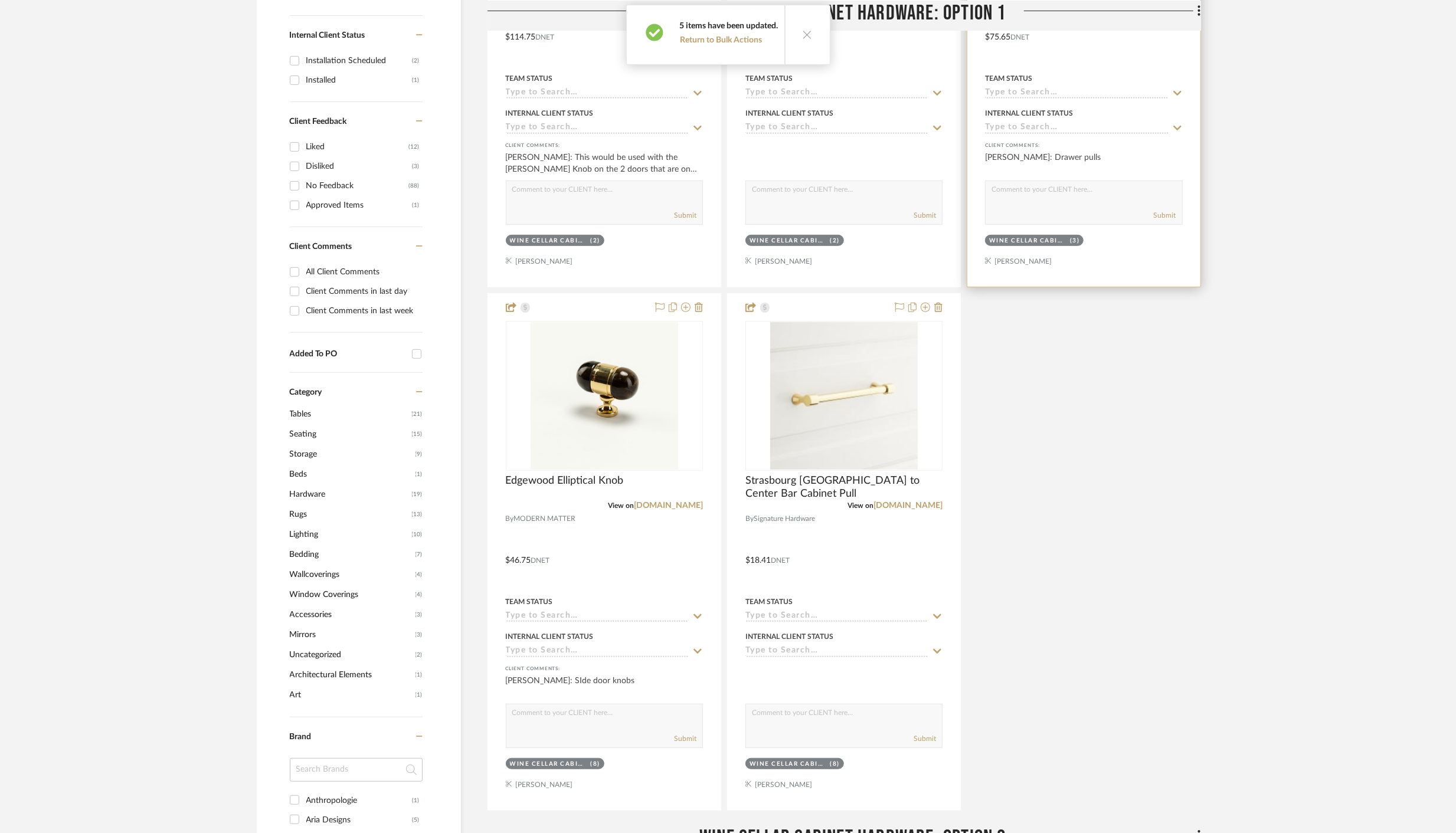
scroll to position [691, 0]
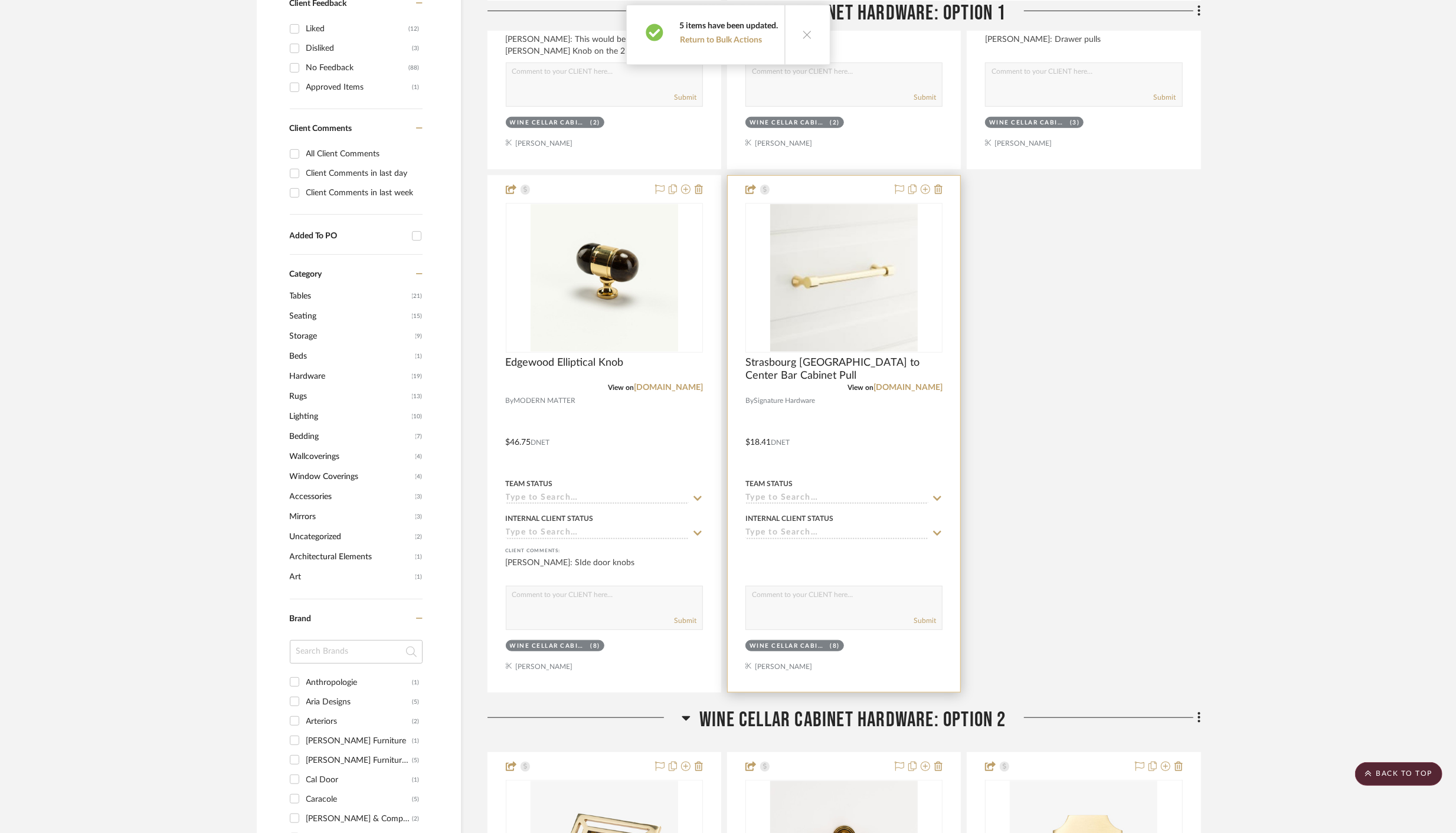
click at [870, 445] on div at bounding box center [844, 434] width 232 height 516
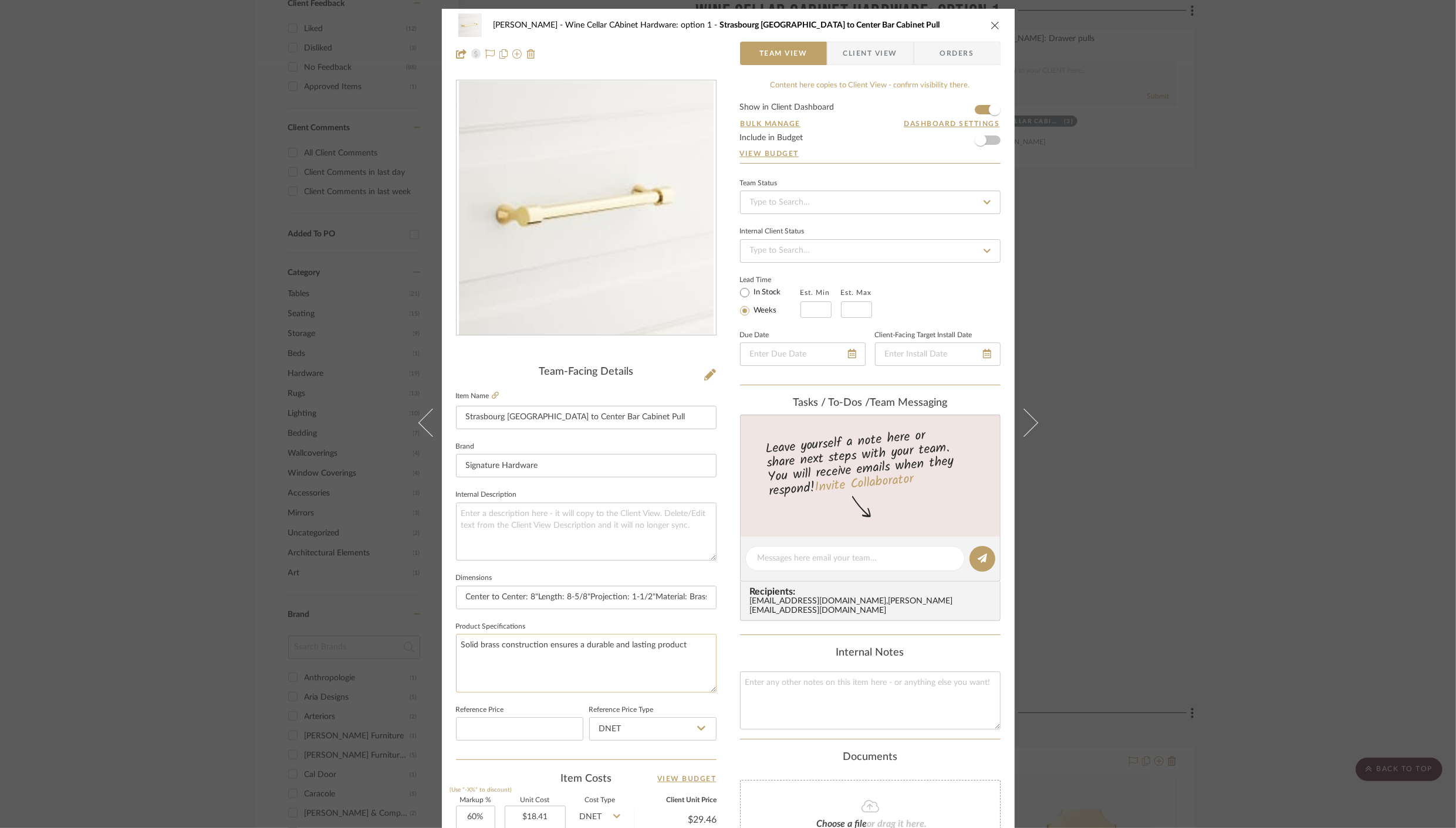
scroll to position [262, 0]
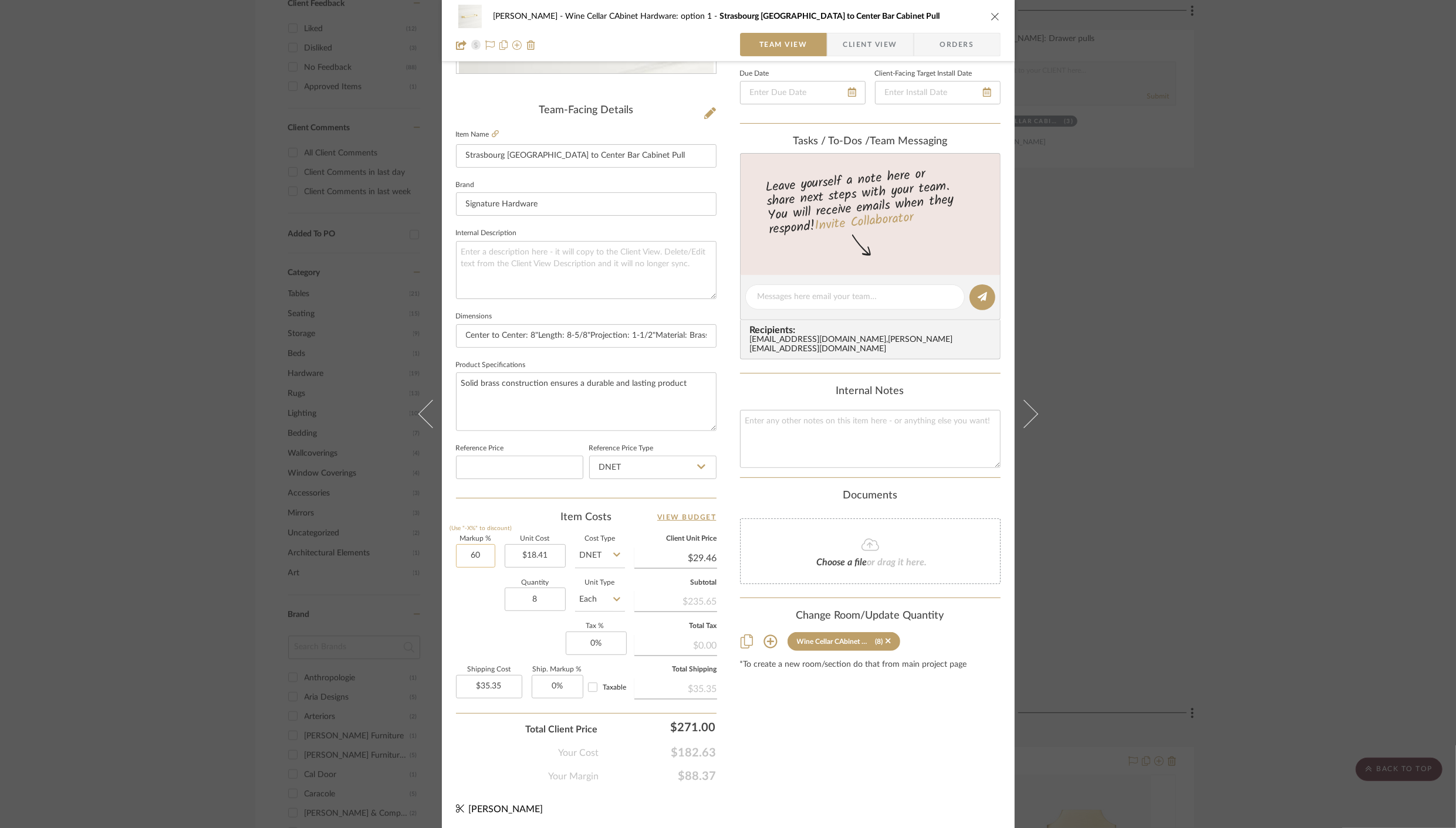
click at [461, 552] on input "60" at bounding box center [476, 556] width 39 height 23
type input "40%"
type input "18.41"
type input "$25.77"
type input "$30.93"
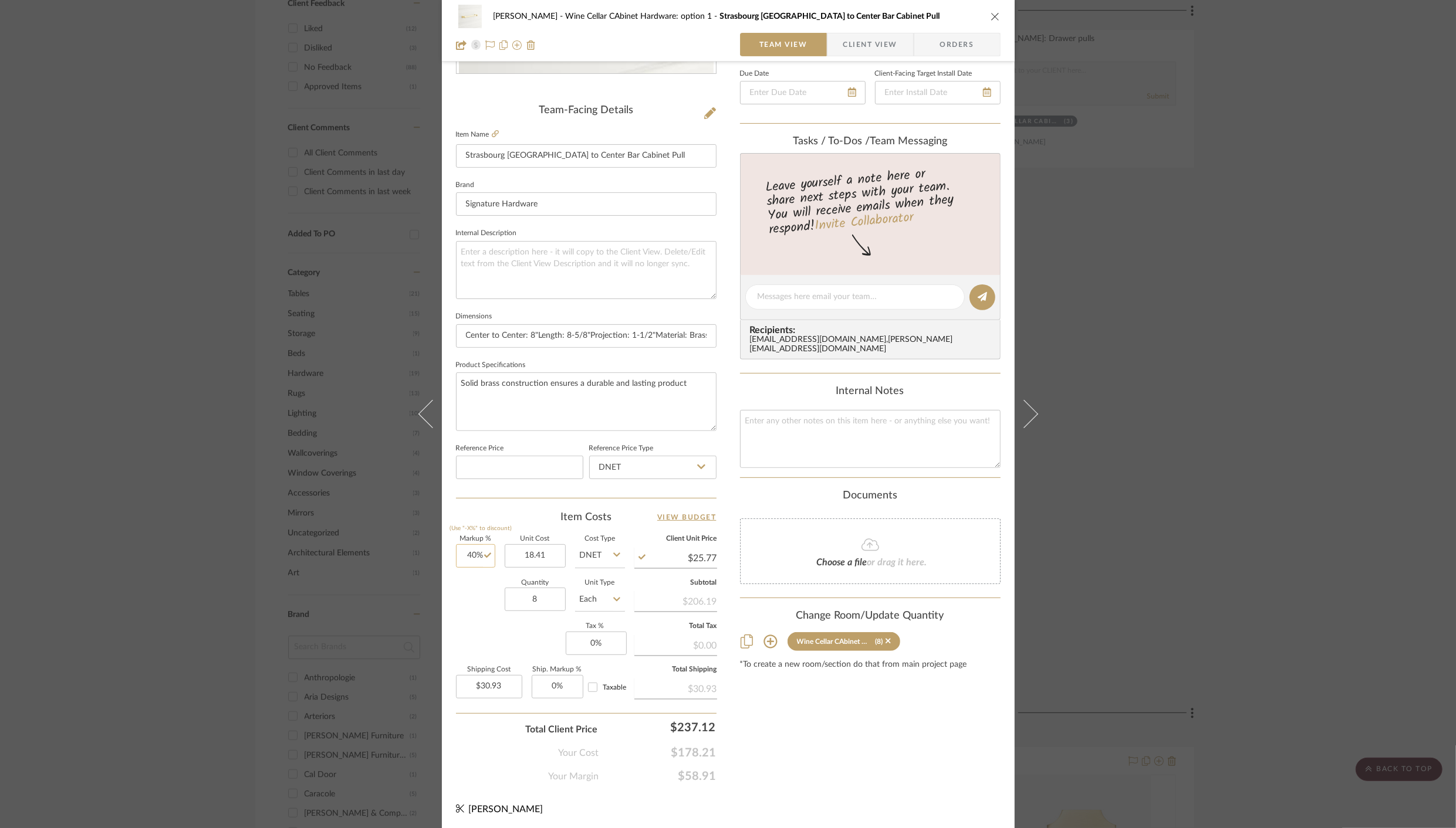
type input "40"
type input "$18.41"
click at [470, 552] on input "40" at bounding box center [476, 556] width 39 height 23
type input "50%"
type input "18.41"
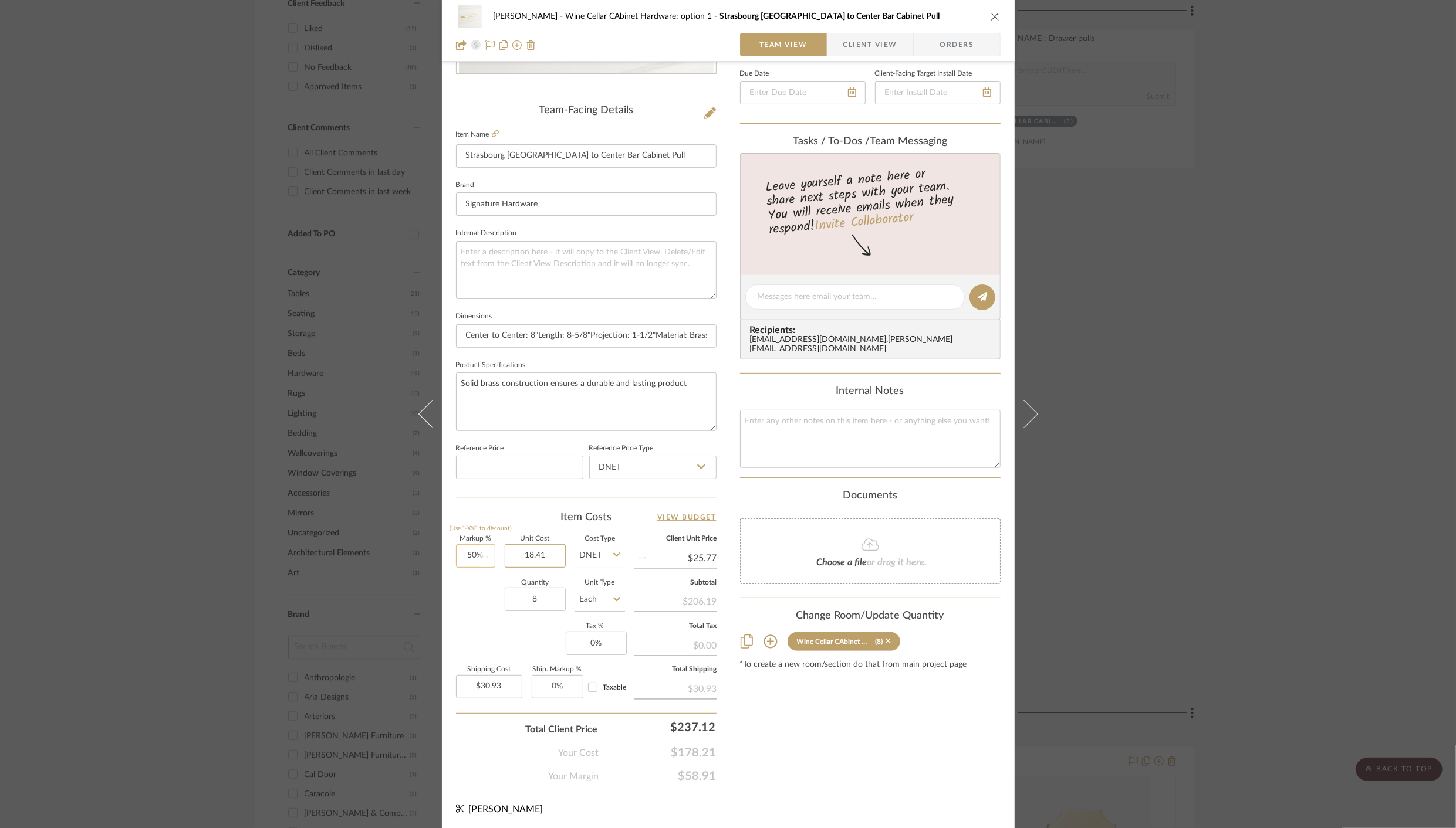
type input "$27.62"
type input "$33.14"
type input "$18.41"
click at [822, 697] on div "Content here copies to Client View - confirm visibility there. Show in Client D…" at bounding box center [871, 301] width 260 height 966
click at [467, 556] on input "50" at bounding box center [476, 556] width 39 height 23
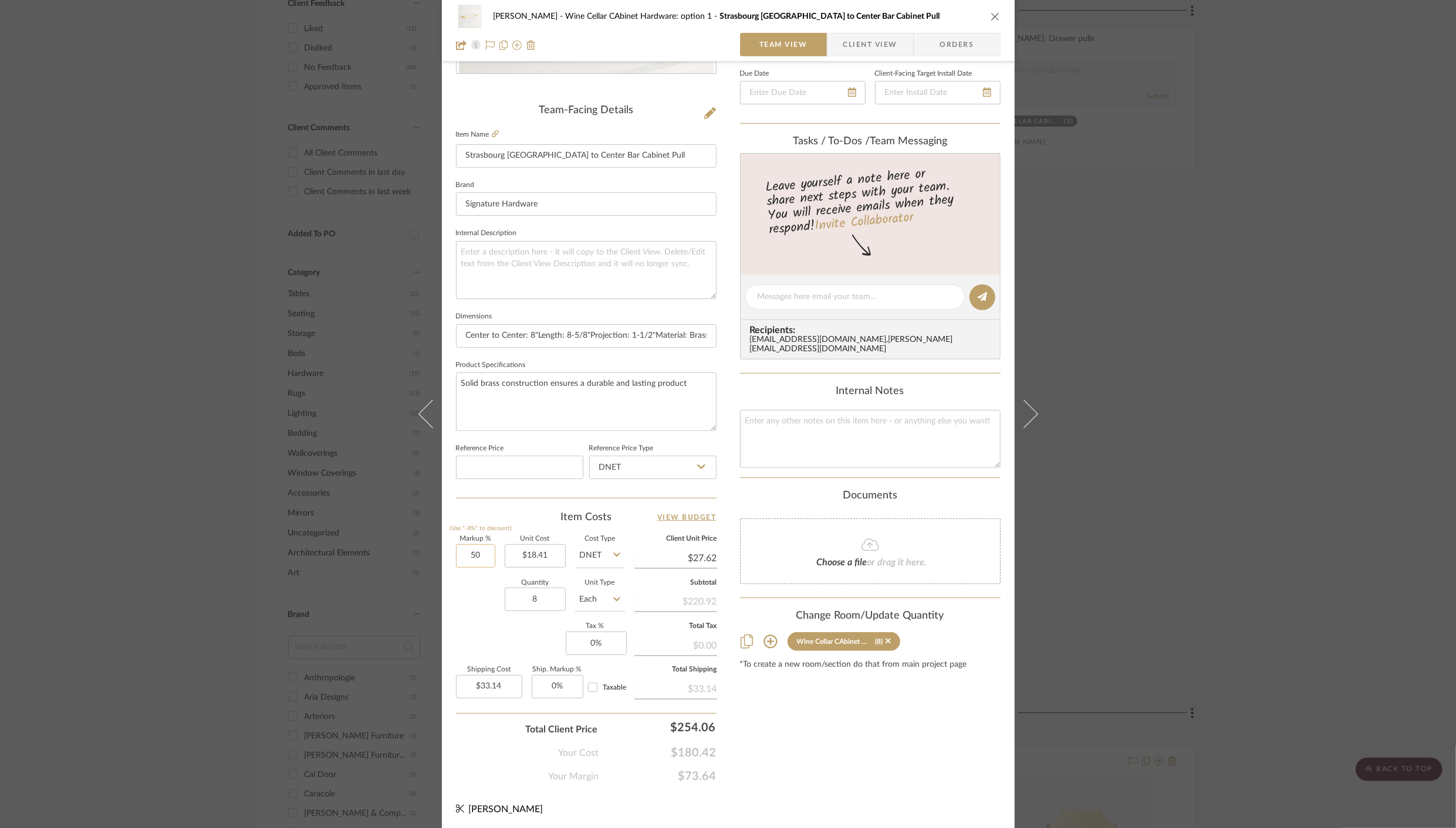
click at [467, 556] on input "50" at bounding box center [476, 556] width 39 height 23
type input "40%"
type input "18.41"
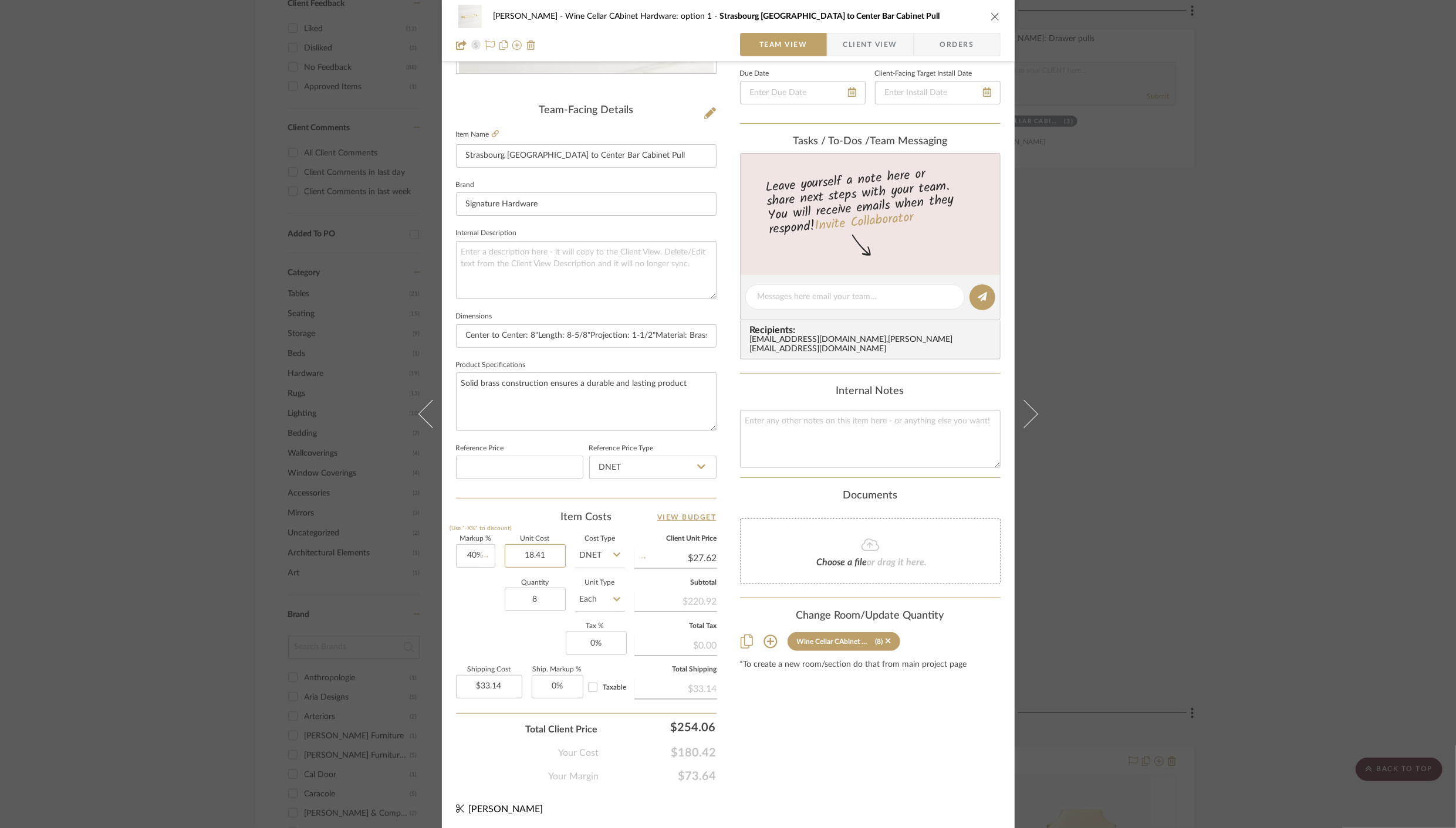
type input "$25.77"
type input "$30.93"
type input "$18.41"
click at [817, 711] on div "Content here copies to Client View - confirm visibility there. Show in Client D…" at bounding box center [871, 301] width 260 height 966
click at [992, 15] on icon "close" at bounding box center [995, 17] width 9 height 9
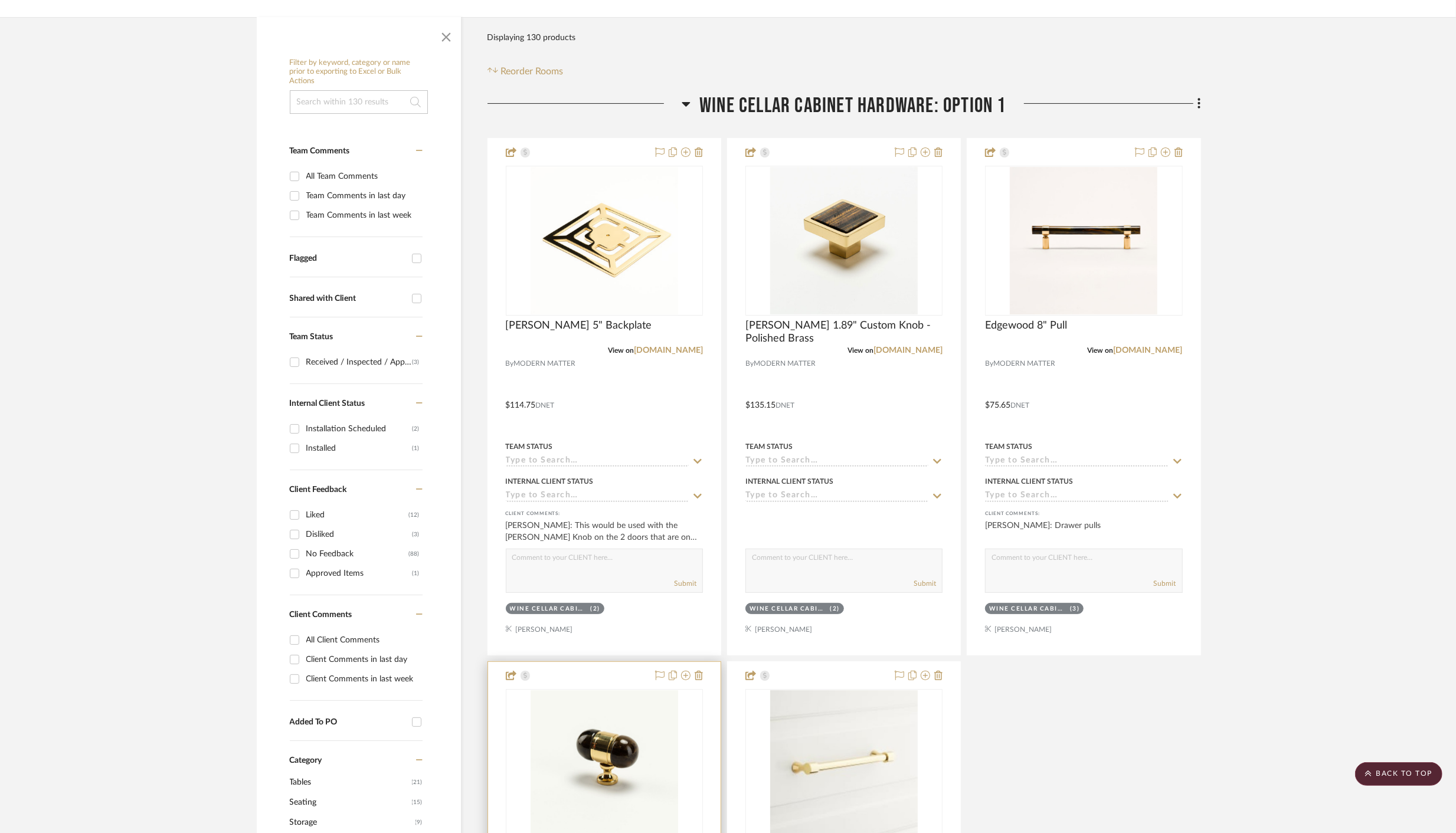
scroll to position [170, 0]
